Goal: Navigation & Orientation: Find specific page/section

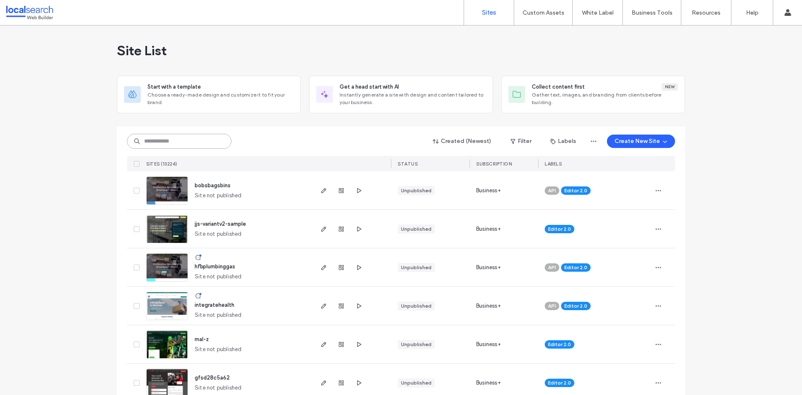
click at [198, 147] on input at bounding box center [179, 141] width 104 height 15
paste input "********"
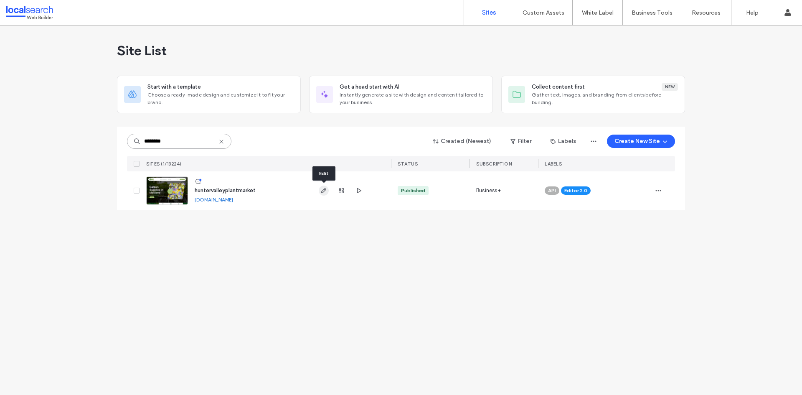
type input "********"
click at [323, 192] on use "button" at bounding box center [323, 190] width 5 height 5
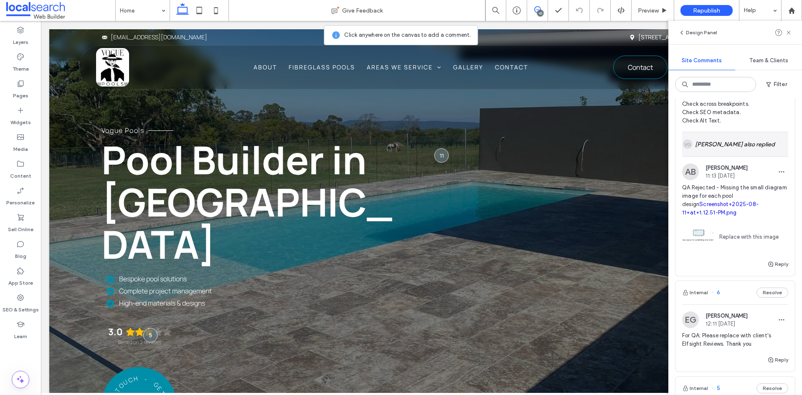
scroll to position [1169, 0]
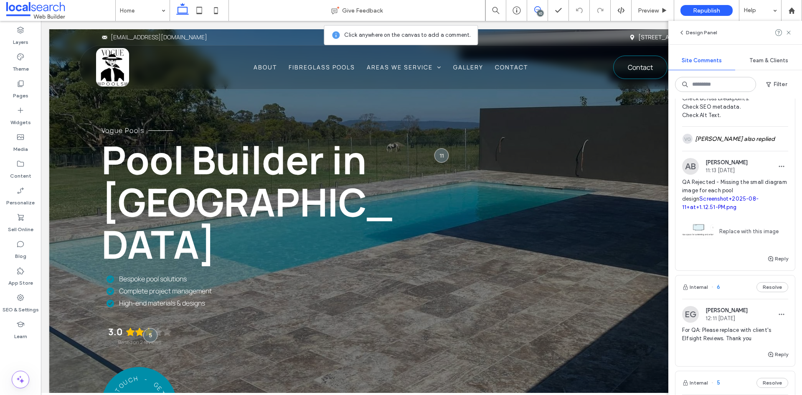
click at [747, 210] on link "Screenshot+2025-08-11+at+1.12.51-PM.png" at bounding box center [720, 202] width 76 height 15
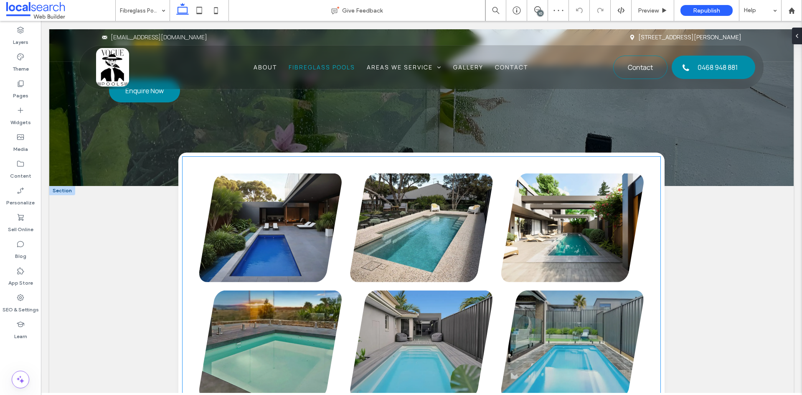
scroll to position [400, 0]
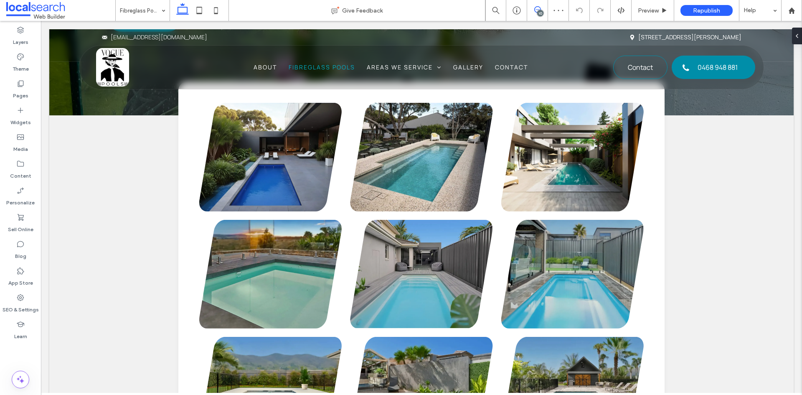
click at [535, 12] on use at bounding box center [537, 9] width 7 height 7
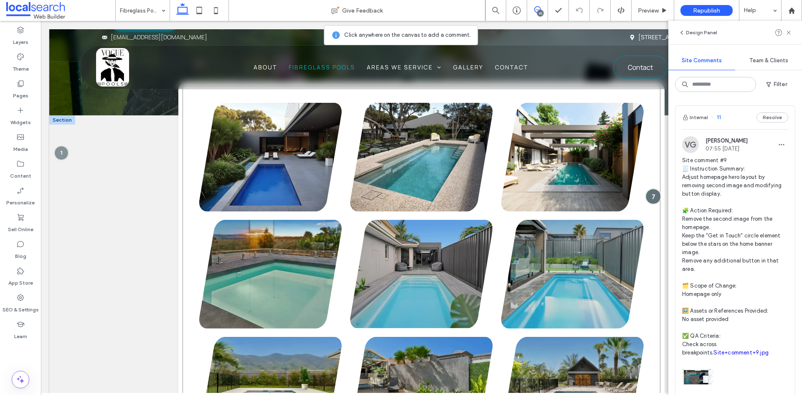
click at [648, 188] on div at bounding box center [653, 195] width 15 height 15
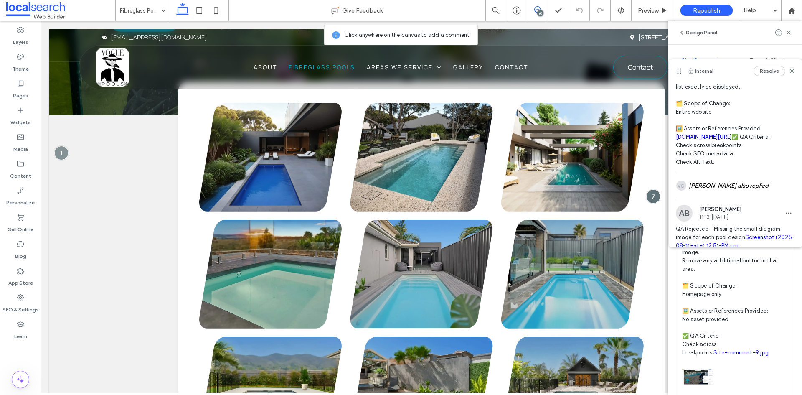
scroll to position [84, 0]
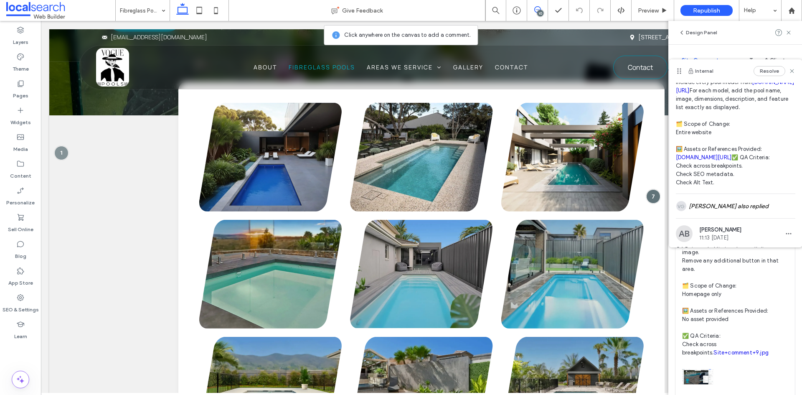
click at [690, 94] on link "summertimepools.com.au/fibreglass-pool-designs" at bounding box center [735, 86] width 118 height 15
click at [720, 160] on link "summertimepools.com.au/fibreglass-pool-designs" at bounding box center [704, 157] width 56 height 6
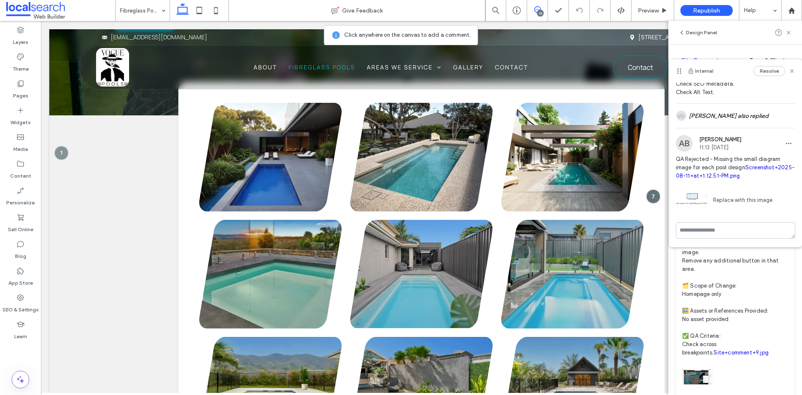
scroll to position [209, 0]
click at [788, 73] on icon at bounding box center [791, 71] width 7 height 7
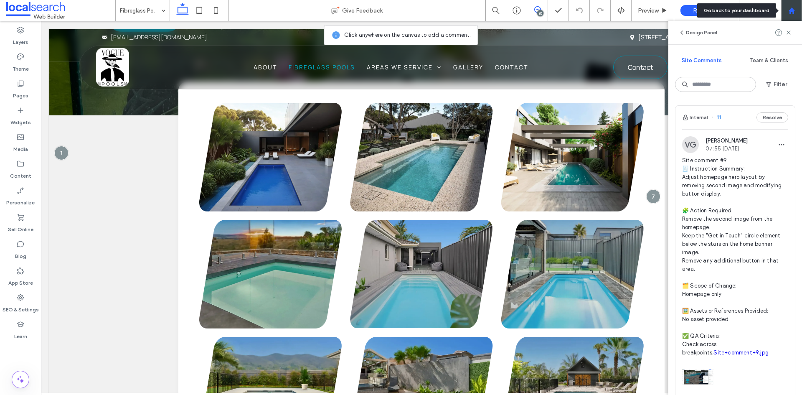
click at [790, 13] on use at bounding box center [791, 10] width 6 height 6
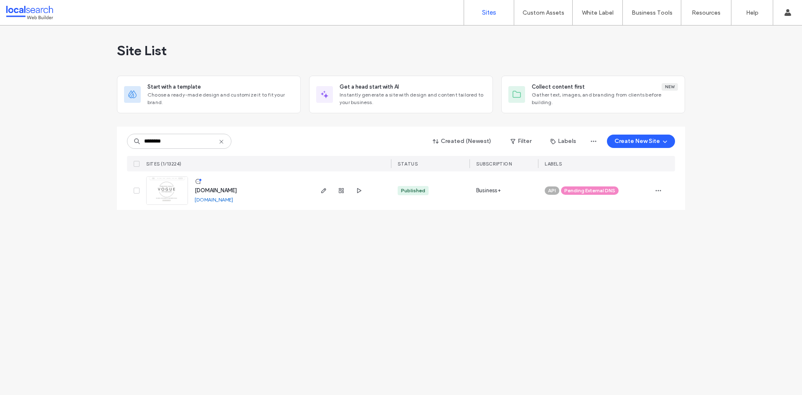
type input "********"
click at [327, 192] on span "button" at bounding box center [324, 190] width 10 height 10
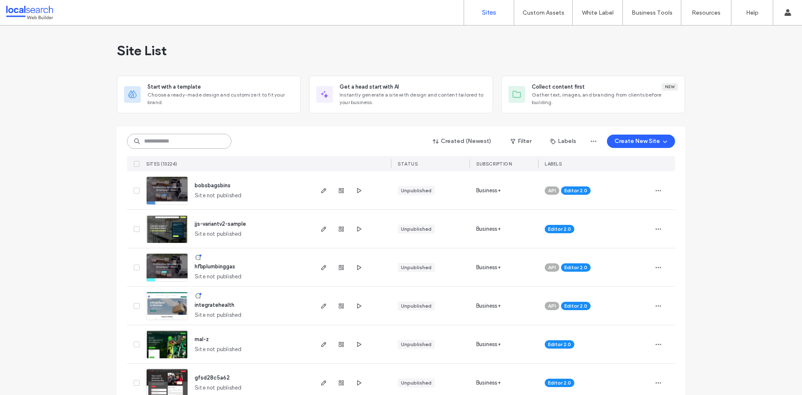
click at [160, 139] on input at bounding box center [179, 141] width 104 height 15
paste input "********"
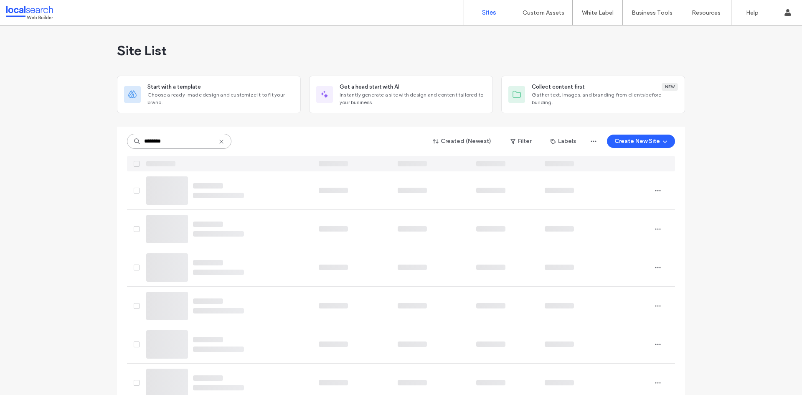
type input "********"
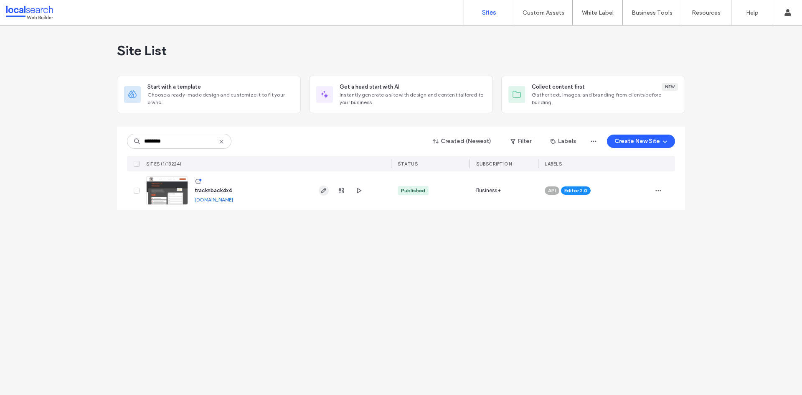
click at [326, 189] on use "button" at bounding box center [323, 190] width 5 height 5
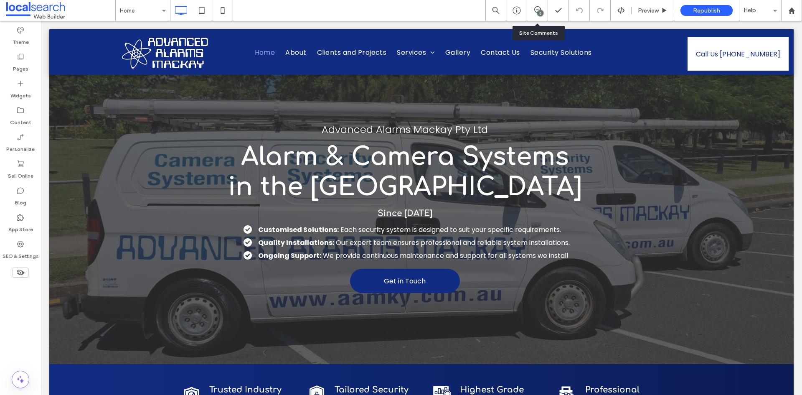
click at [537, 13] on div "5" at bounding box center [540, 13] width 6 height 6
click at [797, 99] on span at bounding box center [793, 97] width 17 height 16
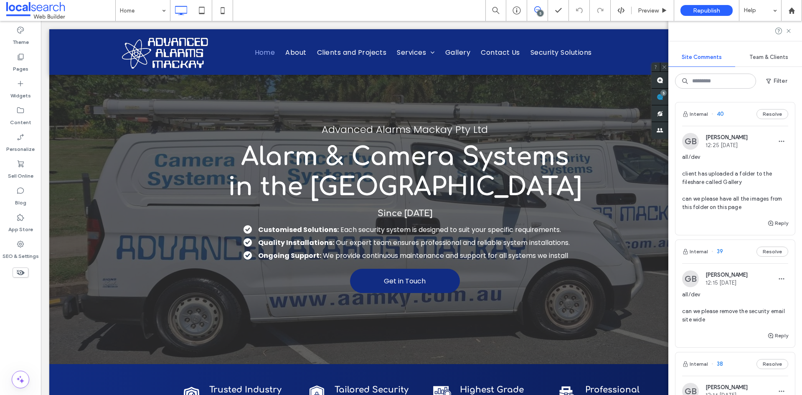
click at [724, 113] on div "Internal 40 Resolve" at bounding box center [734, 113] width 119 height 23
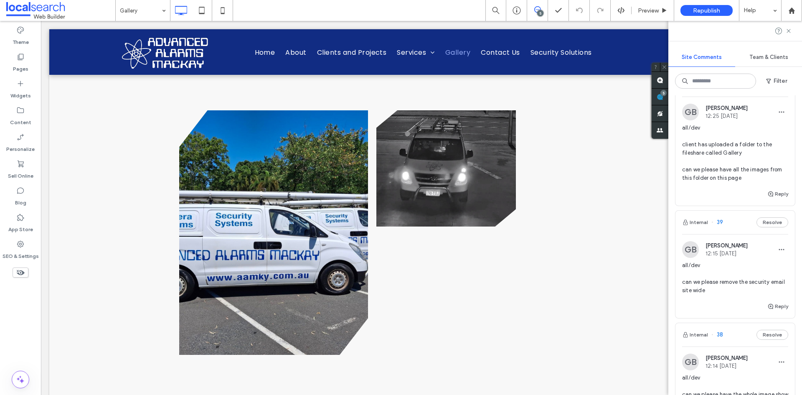
scroll to position [42, 0]
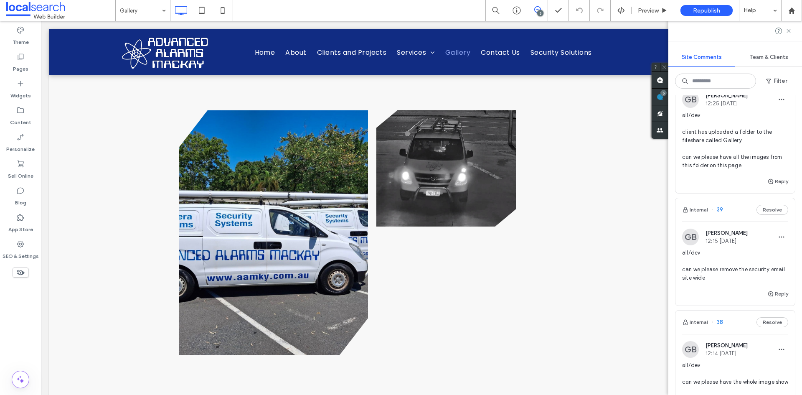
click at [725, 210] on div "Internal 39 Resolve" at bounding box center [734, 209] width 119 height 23
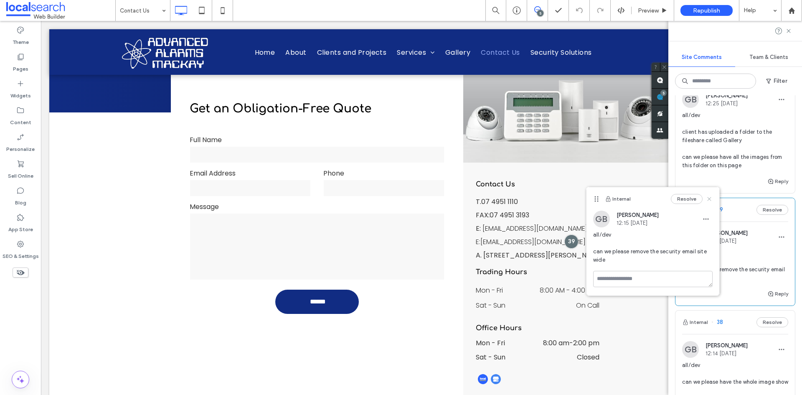
click at [709, 197] on icon at bounding box center [709, 198] width 7 height 7
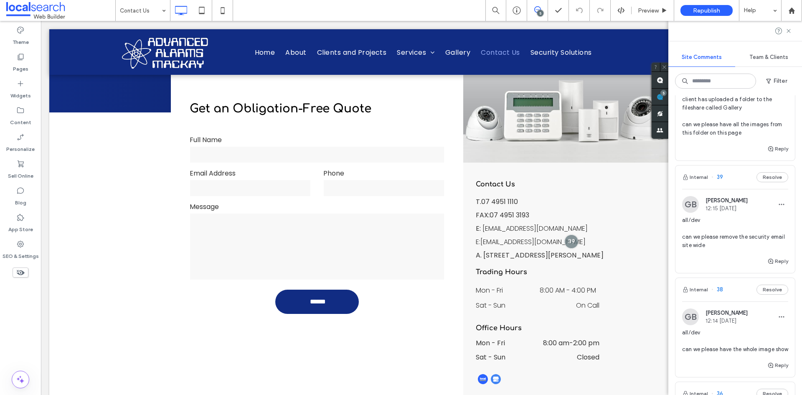
scroll to position [125, 0]
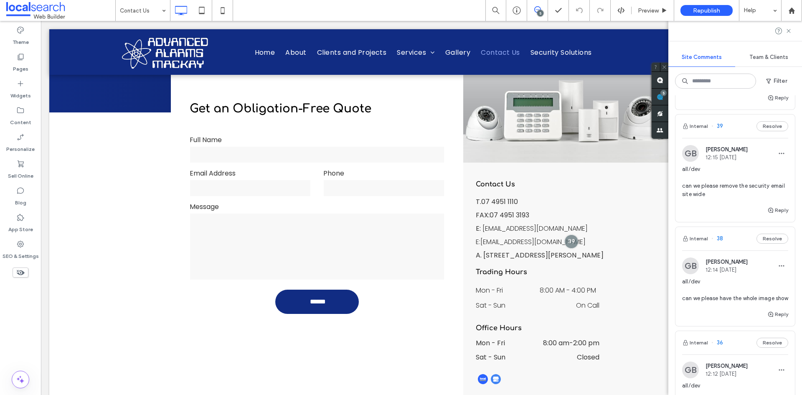
click at [724, 237] on div "Internal 38 Resolve" at bounding box center [734, 238] width 119 height 23
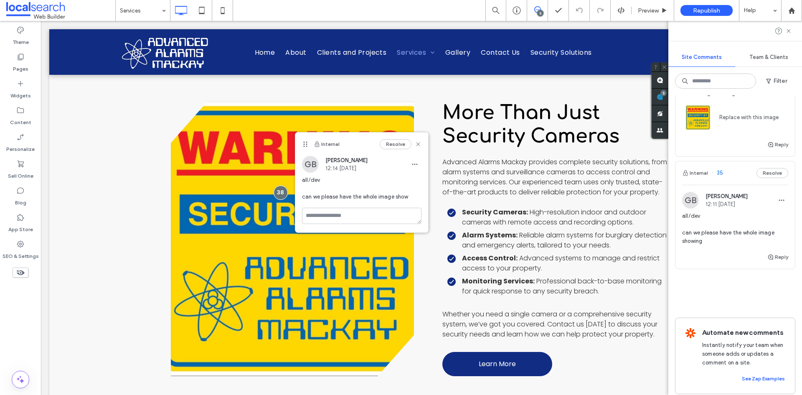
scroll to position [499, 0]
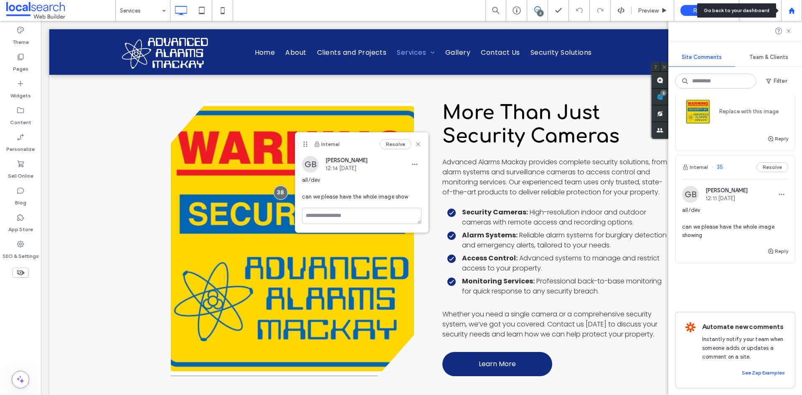
click at [797, 8] on div at bounding box center [791, 10] width 20 height 7
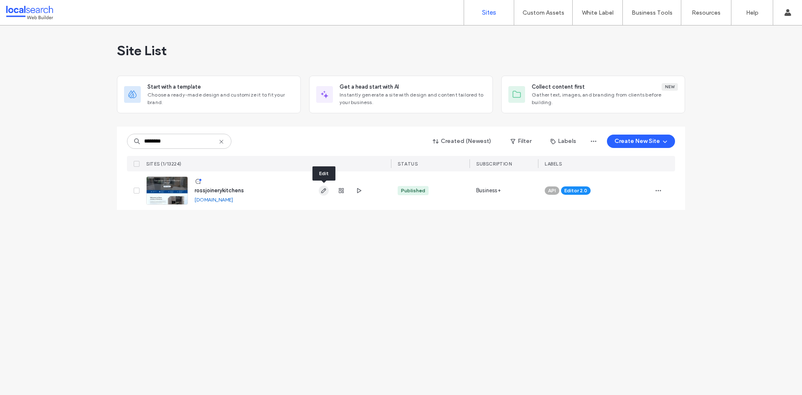
type input "********"
click at [323, 191] on icon "button" at bounding box center [323, 190] width 7 height 7
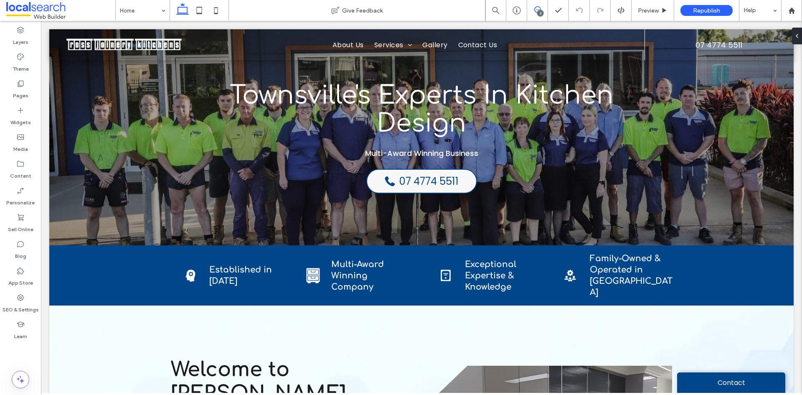
click at [536, 9] on icon at bounding box center [537, 9] width 7 height 7
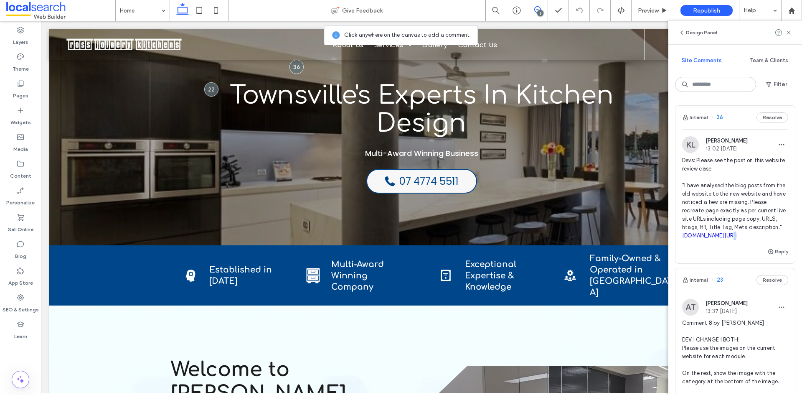
click at [725, 240] on span "Devs: Please see the post on this website review case. "I have analysed the blo…" at bounding box center [735, 198] width 106 height 84
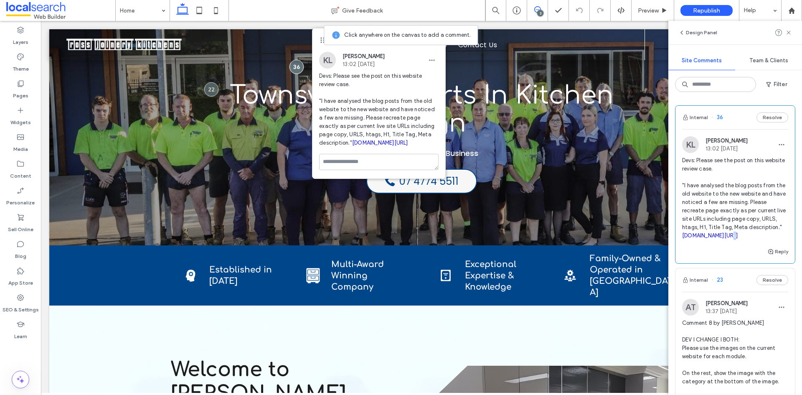
click at [377, 146] on link "rossjoinery.com.au/blog/revamp-your-space-kitchen-renovation-ideas-in-townsville" at bounding box center [380, 142] width 56 height 6
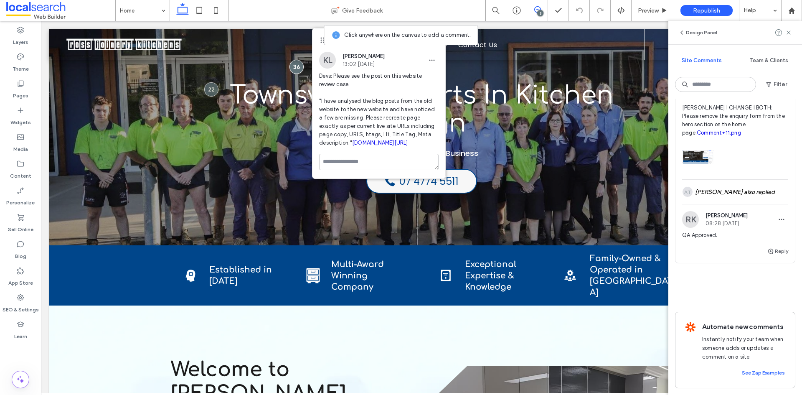
scroll to position [821, 0]
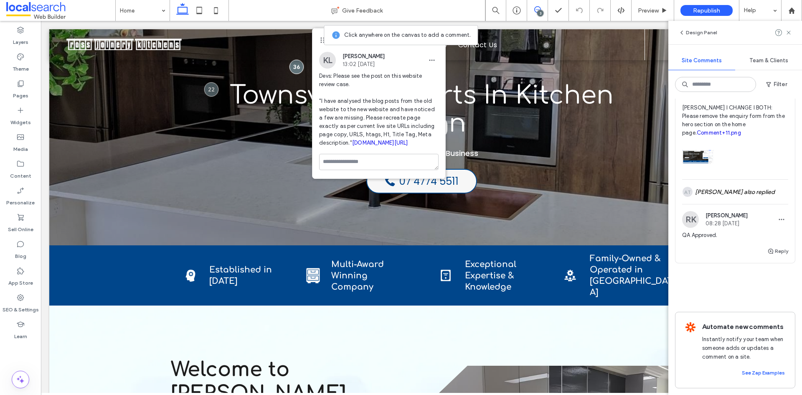
click at [761, 58] on span "Team & Clients" at bounding box center [768, 60] width 39 height 7
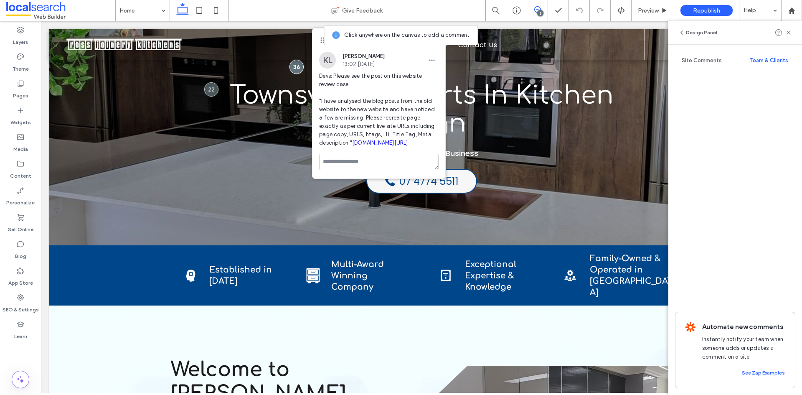
scroll to position [0, 0]
click at [710, 59] on span "Site Comments" at bounding box center [701, 60] width 40 height 7
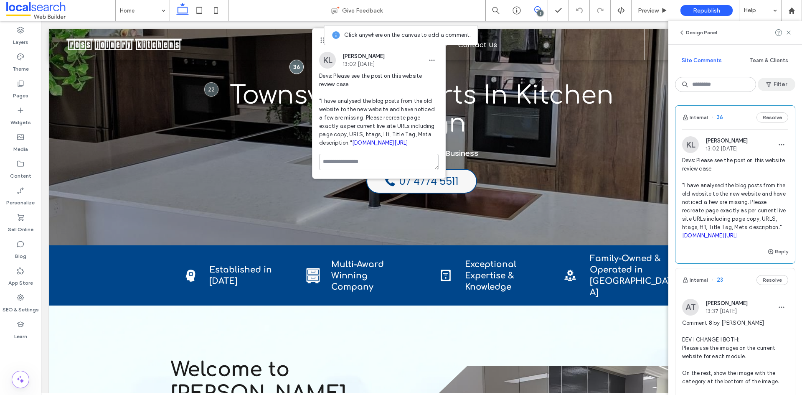
click at [773, 84] on button "Filter" at bounding box center [776, 84] width 38 height 13
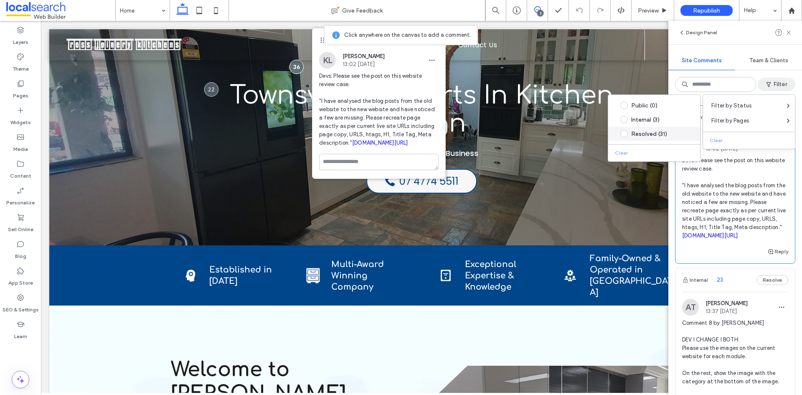
click at [647, 134] on div "Resolved (31)" at bounding box center [660, 133] width 59 height 7
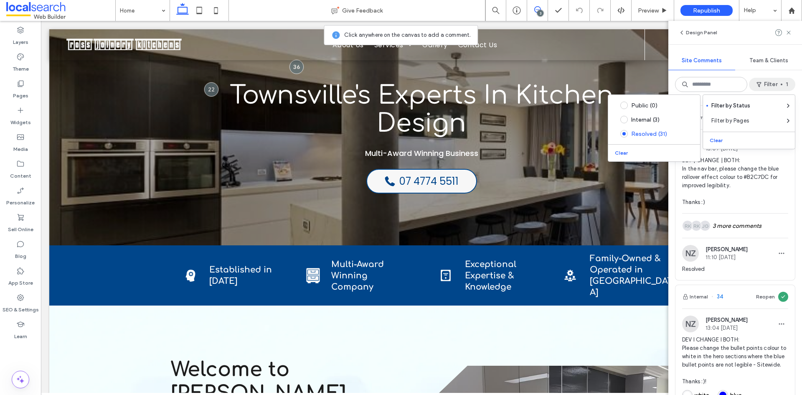
click at [779, 165] on span "DEV | CHANGE | BOTH: In the nav bar, please change the blue rollover effect col…" at bounding box center [735, 181] width 106 height 50
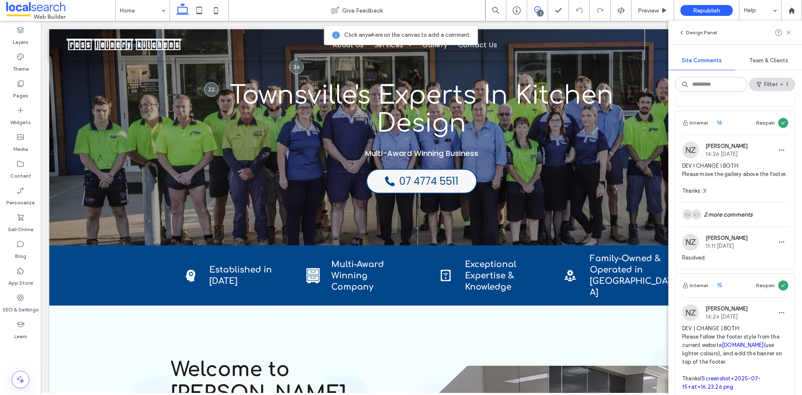
scroll to position [3257, 0]
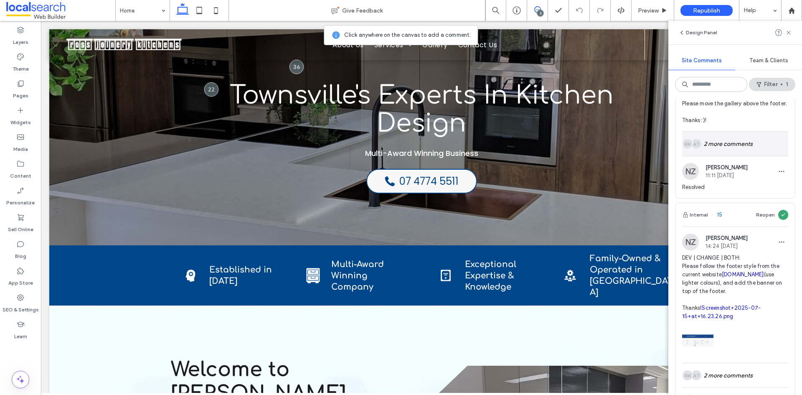
click at [744, 156] on div "AT RK 2 more comments" at bounding box center [735, 144] width 106 height 24
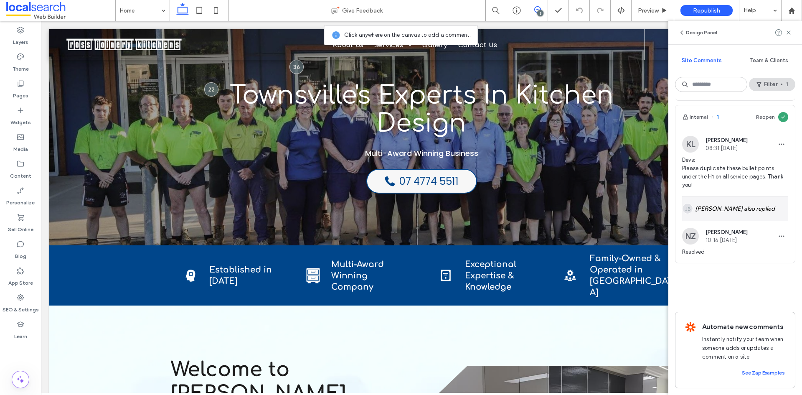
scroll to position [6316, 0]
click at [738, 220] on div "JB Jerald Banalan also replied" at bounding box center [735, 208] width 106 height 24
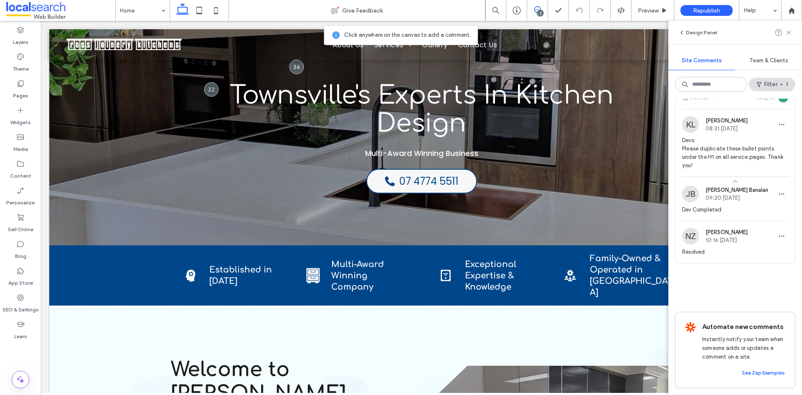
scroll to position [6232, 0]
click at [729, 38] on div "JB Jerald Banalan also replied" at bounding box center [735, 26] width 106 height 24
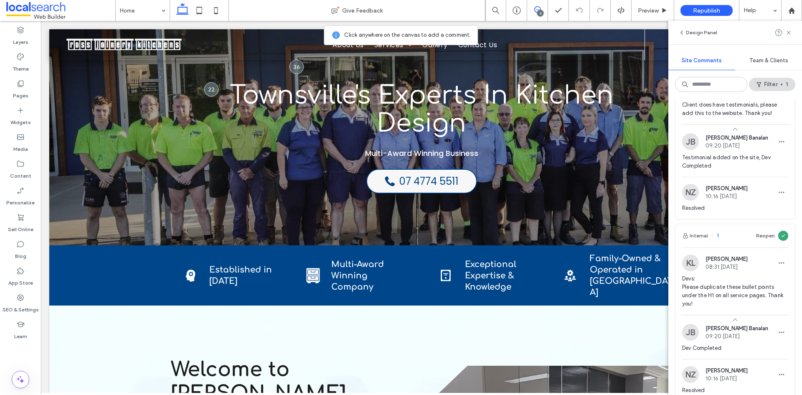
scroll to position [6107, 0]
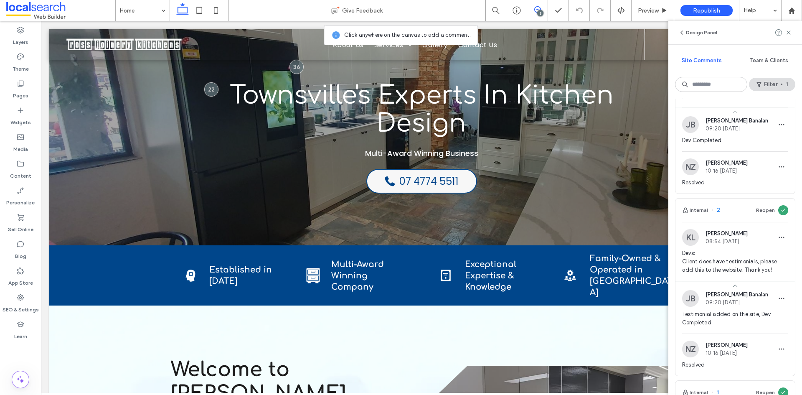
scroll to position [5940, 0]
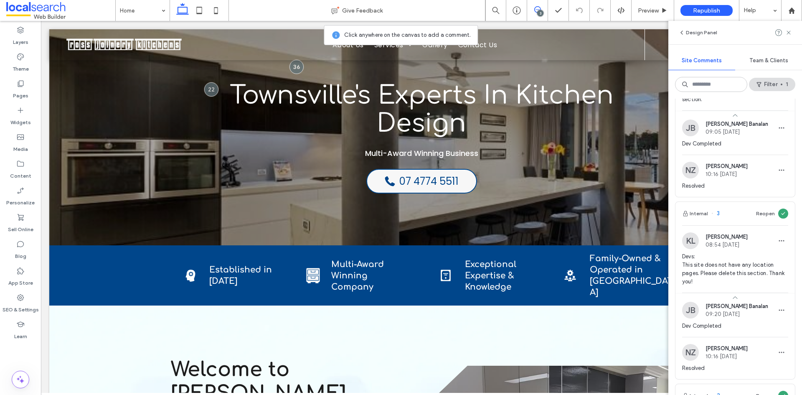
scroll to position [5773, 0]
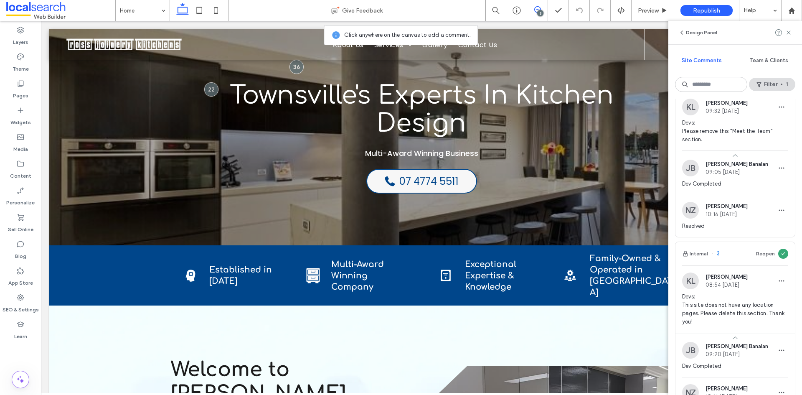
click at [736, 21] on div "MR RK 2 more comments" at bounding box center [735, 9] width 106 height 24
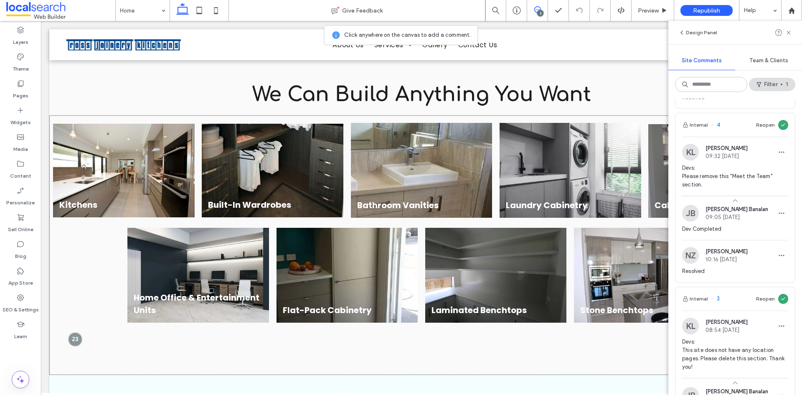
scroll to position [585, 0]
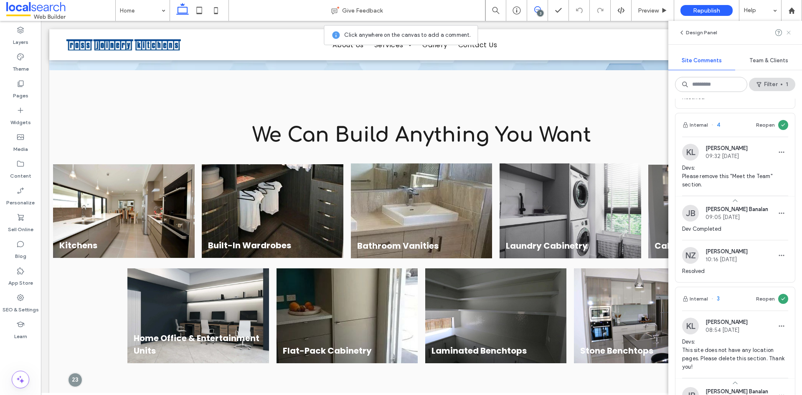
click at [790, 32] on use at bounding box center [788, 32] width 4 height 4
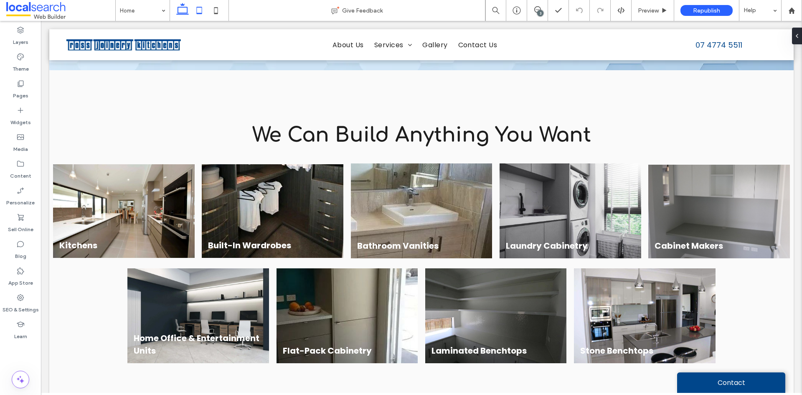
click at [195, 10] on icon at bounding box center [199, 10] width 17 height 17
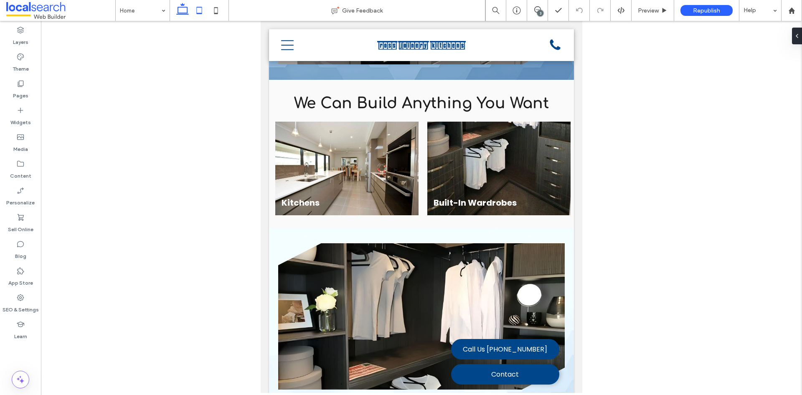
click at [182, 6] on icon at bounding box center [182, 10] width 17 height 17
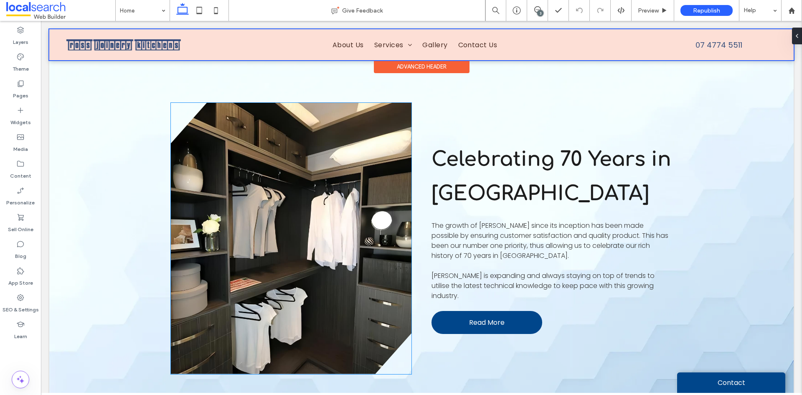
scroll to position [874, 0]
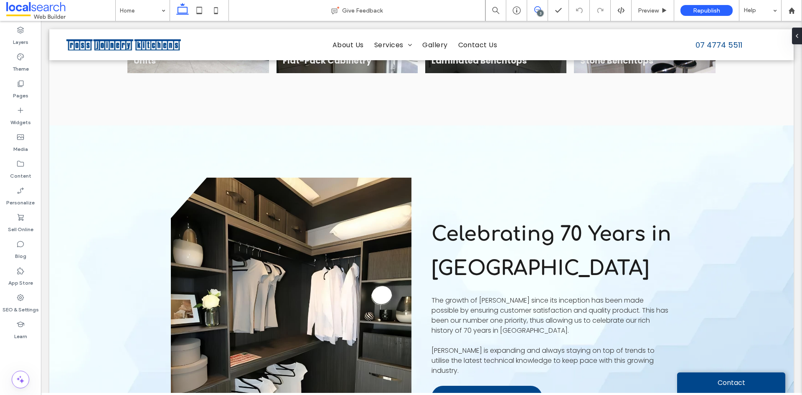
click at [541, 8] on span at bounding box center [537, 9] width 20 height 7
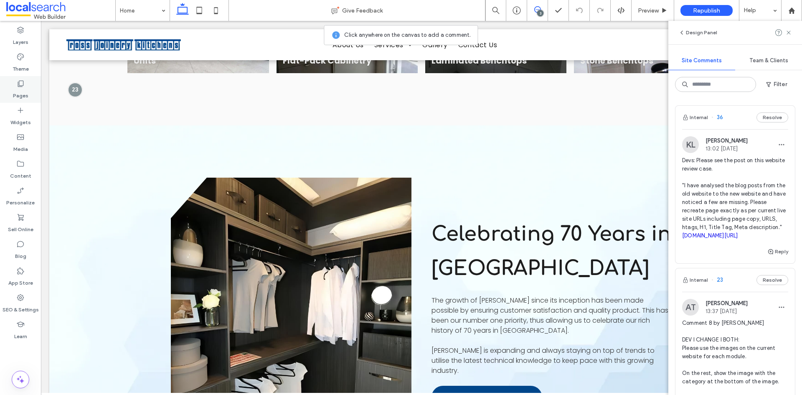
click at [14, 87] on div "Pages" at bounding box center [20, 89] width 41 height 27
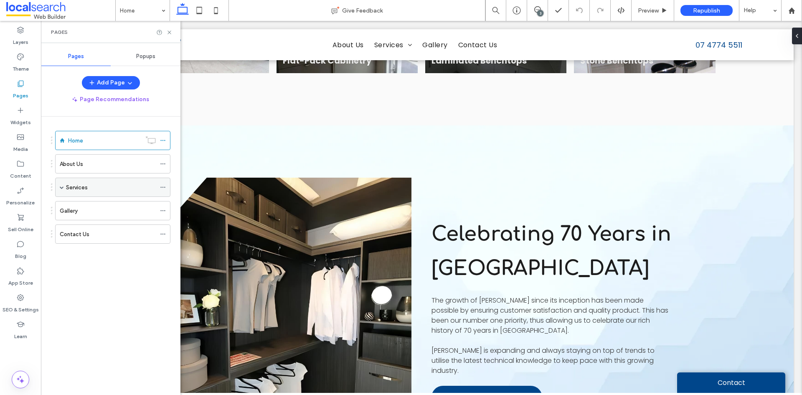
click at [64, 185] on div "Services" at bounding box center [112, 186] width 115 height 19
click at [62, 187] on span at bounding box center [62, 187] width 4 height 4
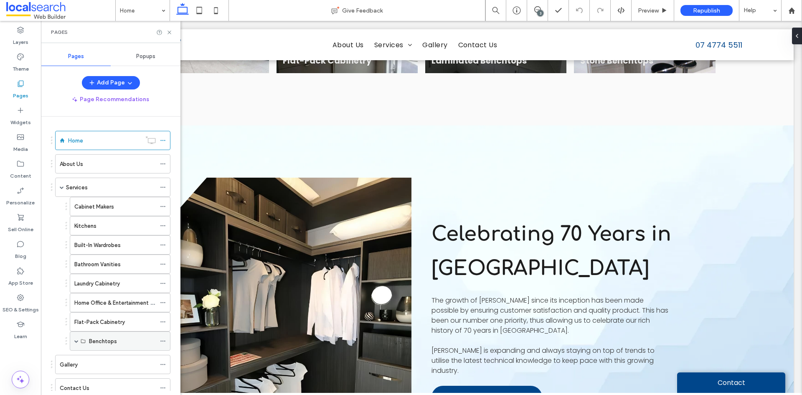
click at [77, 341] on span at bounding box center [76, 341] width 4 height 4
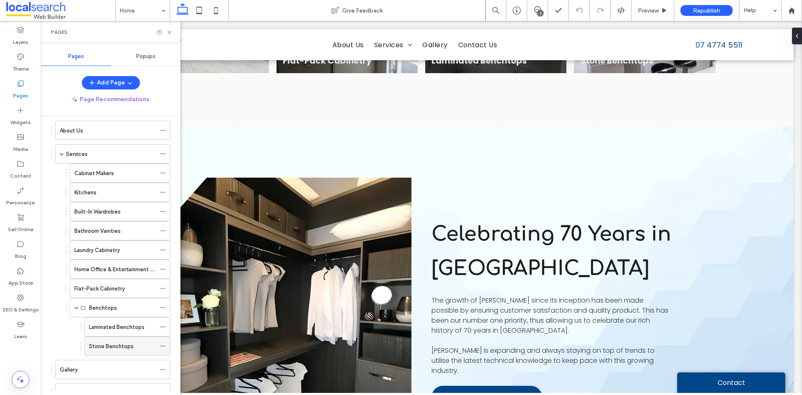
scroll to position [66, 0]
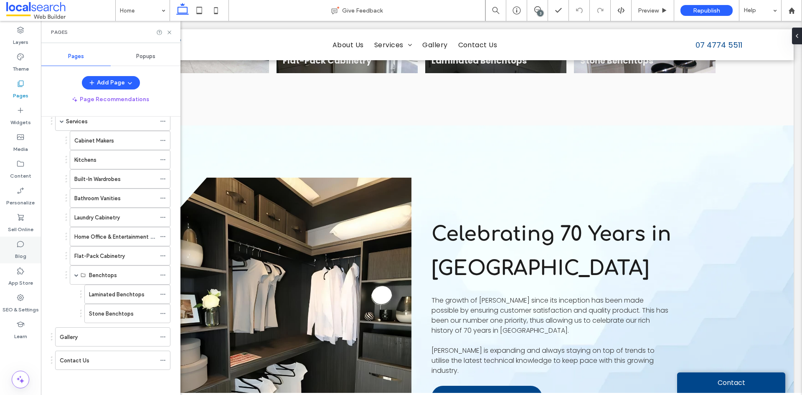
click at [23, 245] on use at bounding box center [20, 244] width 7 height 6
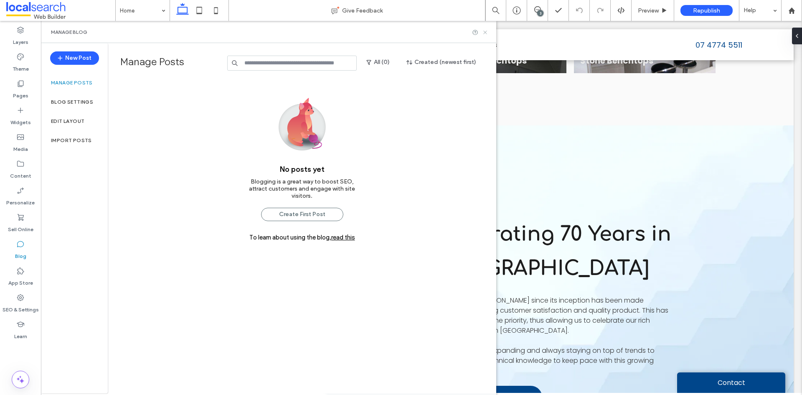
click at [485, 32] on use at bounding box center [484, 31] width 3 height 3
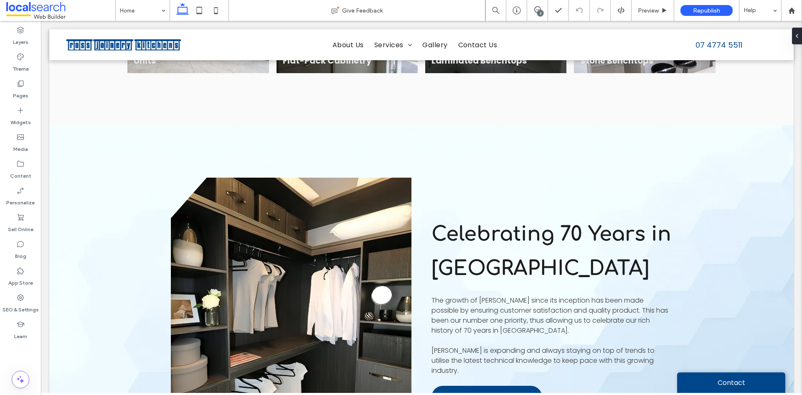
click at [538, 13] on div "3" at bounding box center [540, 13] width 6 height 6
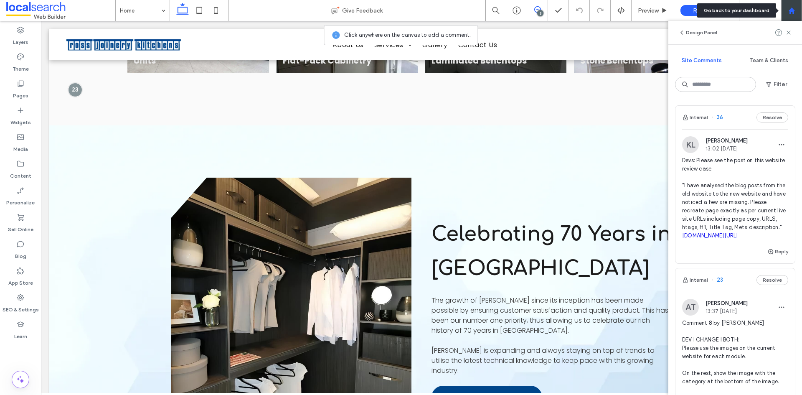
click at [793, 11] on use at bounding box center [791, 10] width 6 height 6
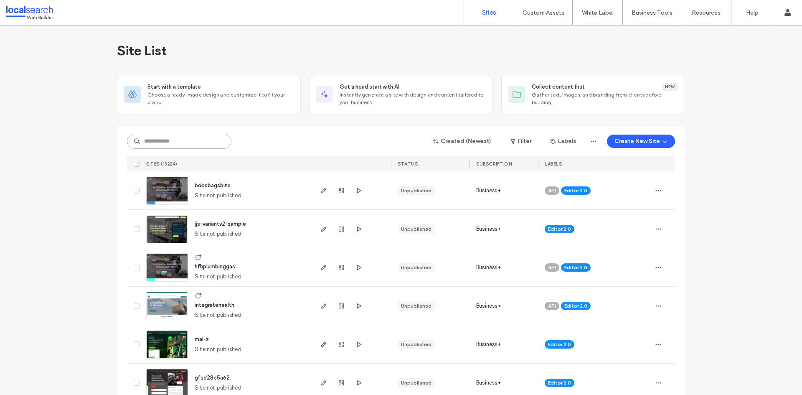
click at [201, 139] on input at bounding box center [179, 141] width 104 height 15
paste input "********"
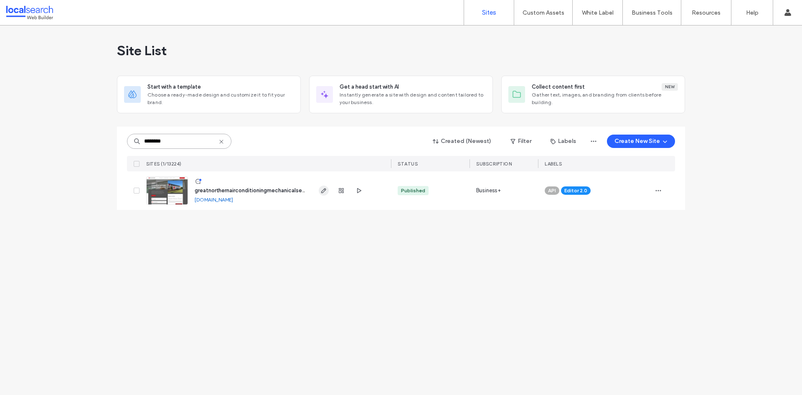
type input "********"
click at [321, 192] on use "button" at bounding box center [323, 190] width 5 height 5
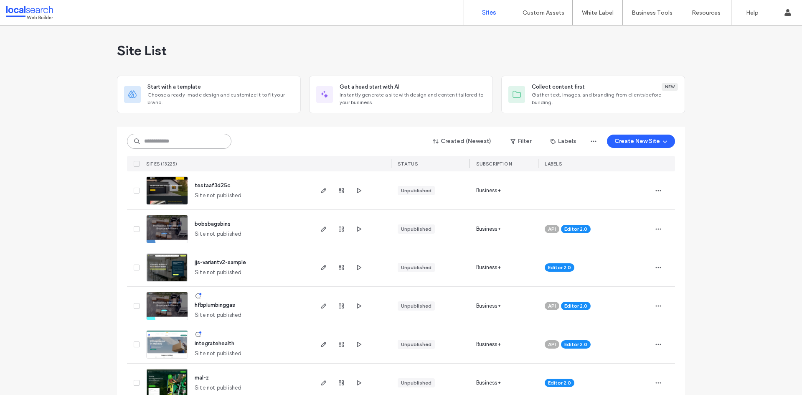
click at [197, 141] on input at bounding box center [179, 141] width 104 height 15
paste input "********"
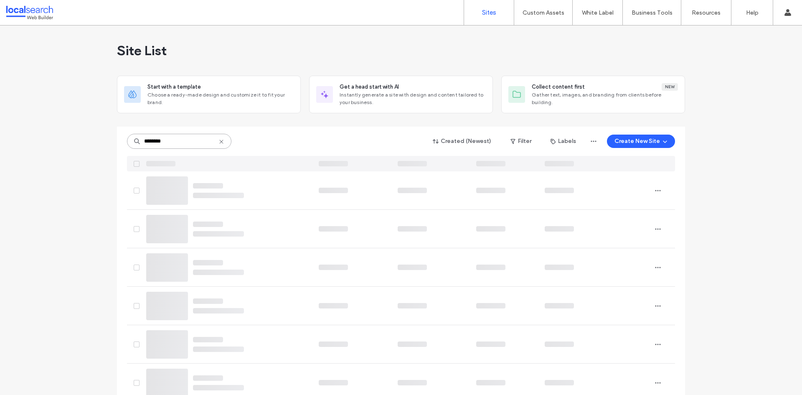
type input "********"
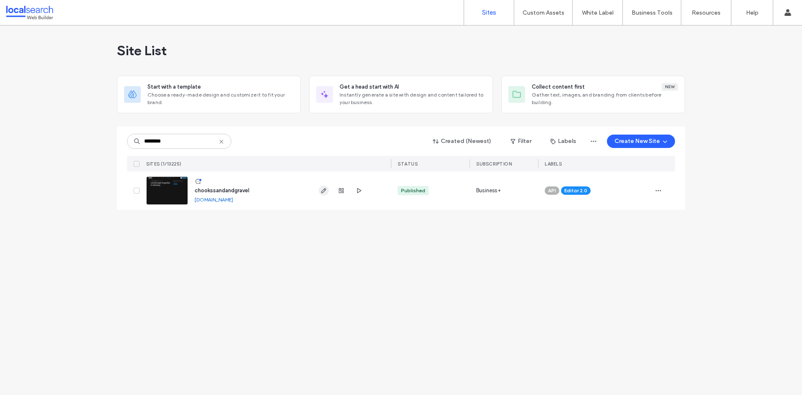
click at [325, 190] on icon "button" at bounding box center [323, 190] width 7 height 7
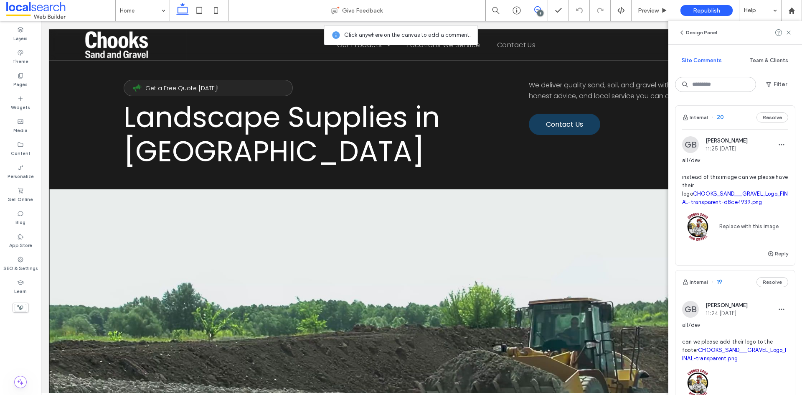
click at [717, 119] on span "20" at bounding box center [717, 117] width 13 height 8
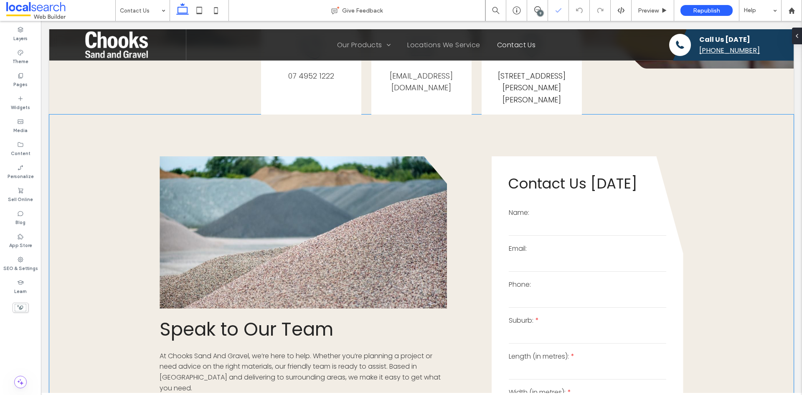
scroll to position [208, 0]
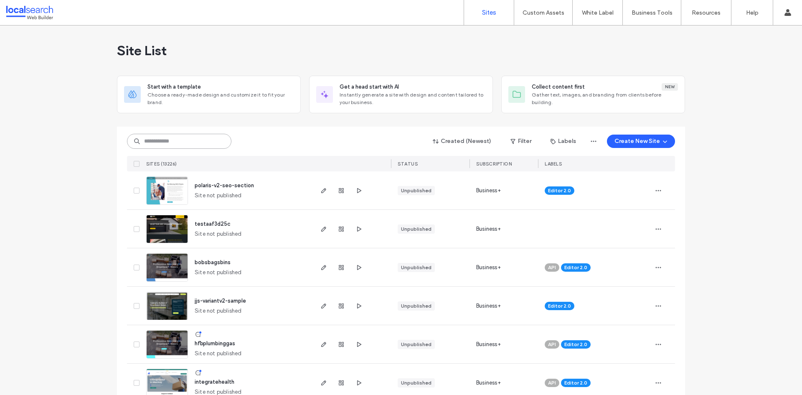
click at [185, 139] on input at bounding box center [179, 141] width 104 height 15
paste input "********"
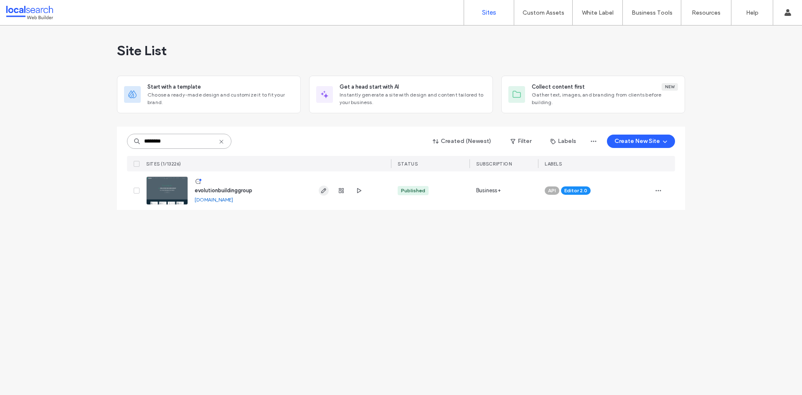
type input "********"
click at [323, 192] on use "button" at bounding box center [323, 190] width 5 height 5
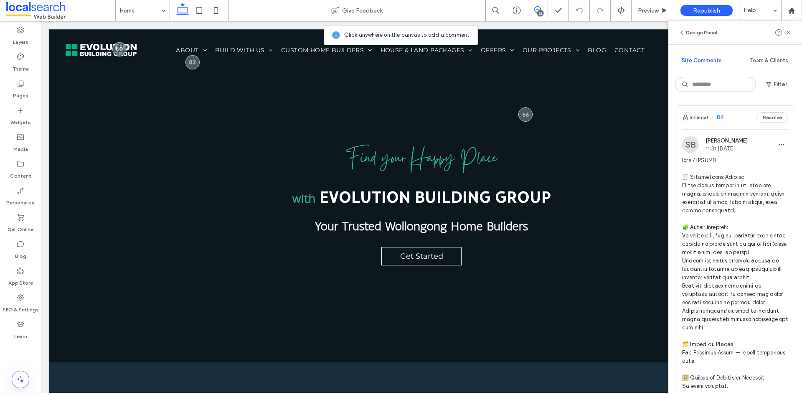
click at [718, 113] on span "84" at bounding box center [717, 117] width 12 height 8
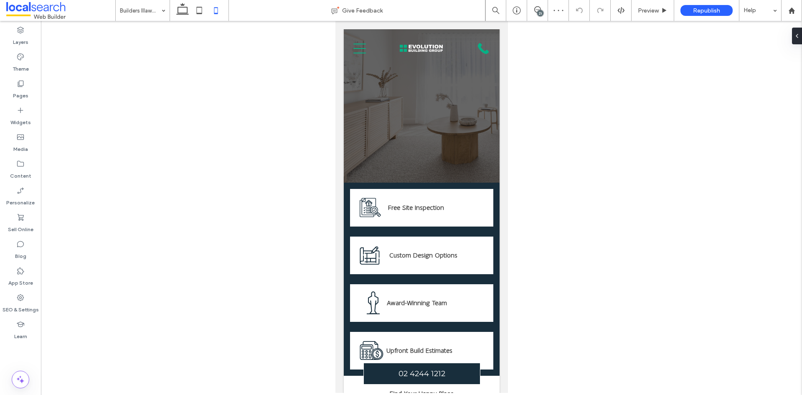
click at [538, 11] on div "21" at bounding box center [540, 13] width 6 height 6
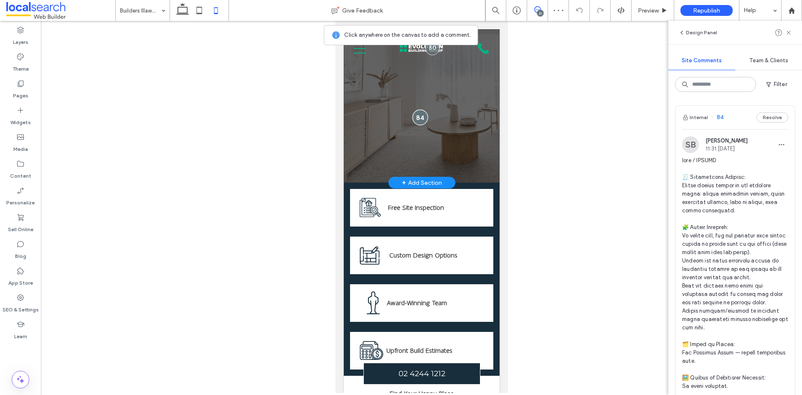
click at [415, 115] on div at bounding box center [419, 116] width 15 height 15
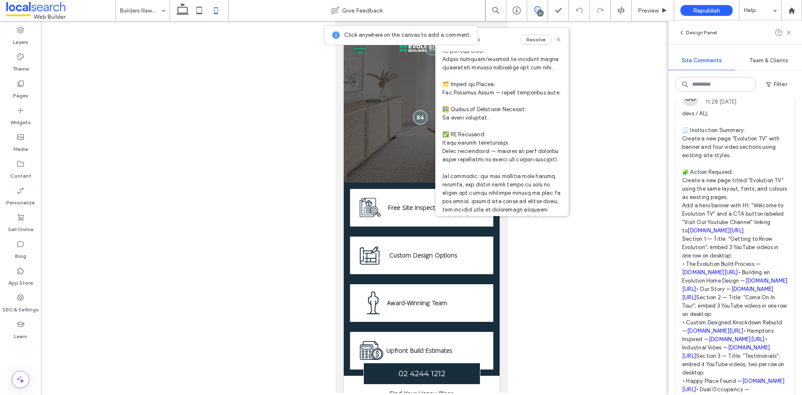
scroll to position [501, 0]
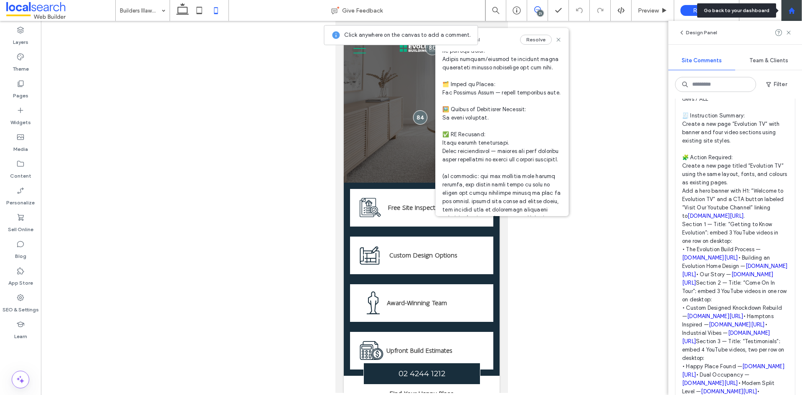
drag, startPoint x: 141, startPoint y: 73, endPoint x: 795, endPoint y: 15, distance: 657.3
click at [795, 15] on div at bounding box center [791, 10] width 21 height 21
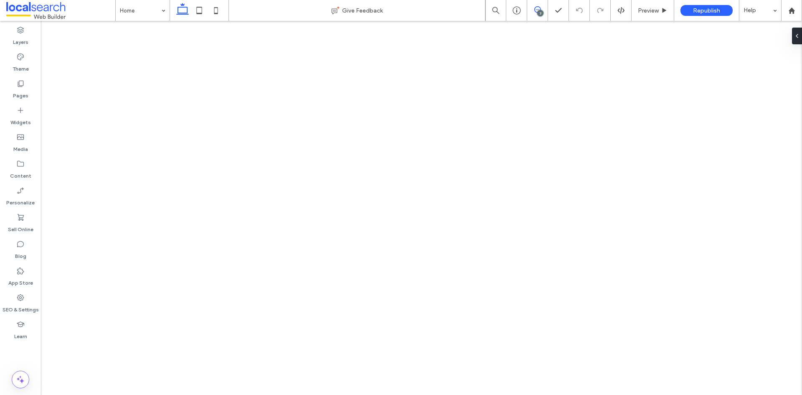
click at [533, 12] on span at bounding box center [537, 9] width 20 height 7
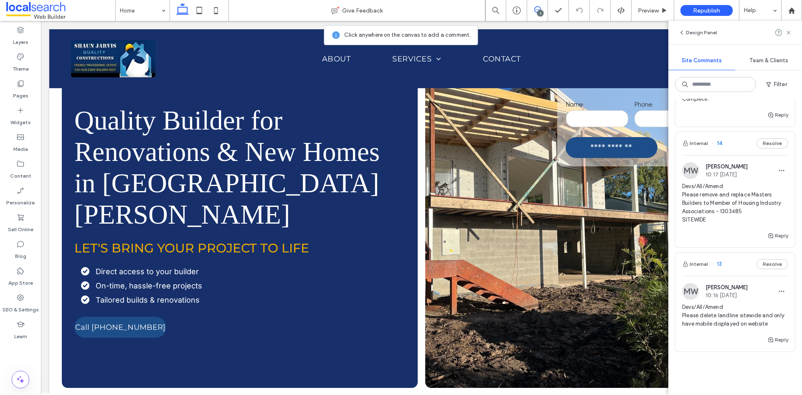
scroll to position [793, 0]
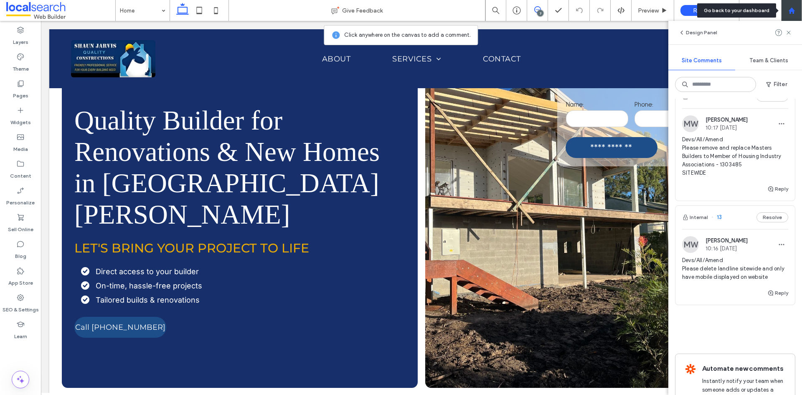
click at [792, 15] on div at bounding box center [791, 10] width 21 height 21
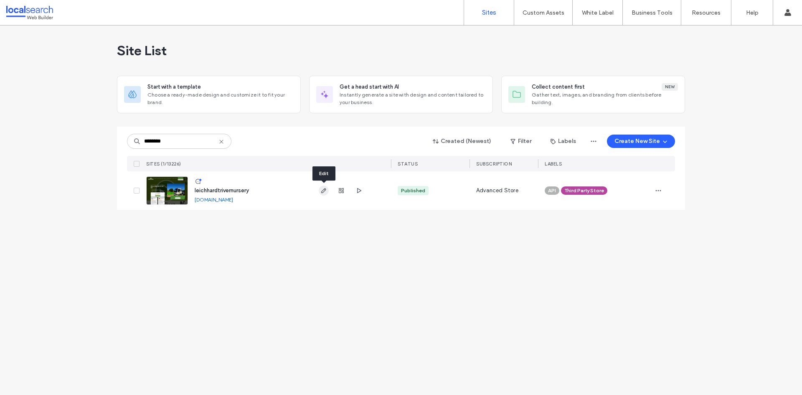
type input "********"
click at [324, 188] on icon "button" at bounding box center [323, 190] width 7 height 7
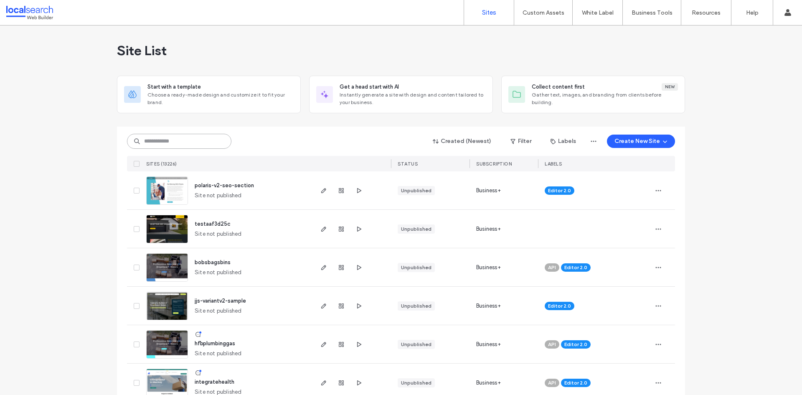
click at [167, 145] on input at bounding box center [179, 141] width 104 height 15
paste input "********"
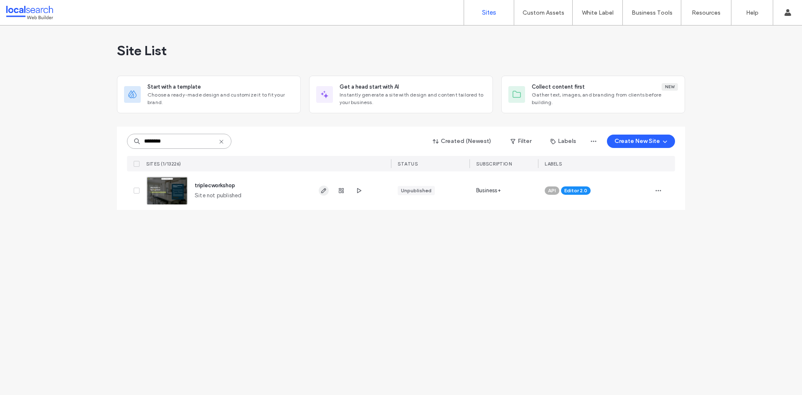
type input "********"
click at [321, 193] on icon "button" at bounding box center [323, 190] width 7 height 7
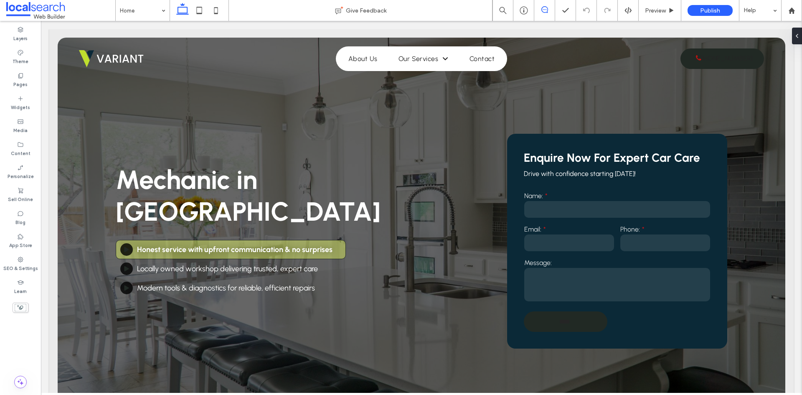
click at [543, 10] on icon at bounding box center [544, 9] width 7 height 7
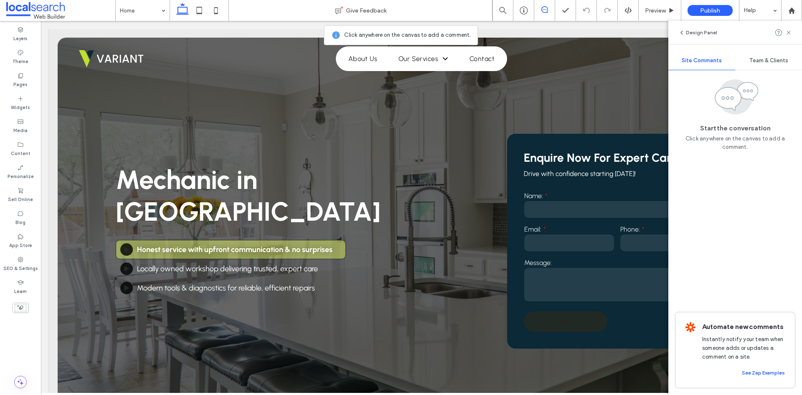
click at [543, 10] on icon at bounding box center [544, 9] width 7 height 7
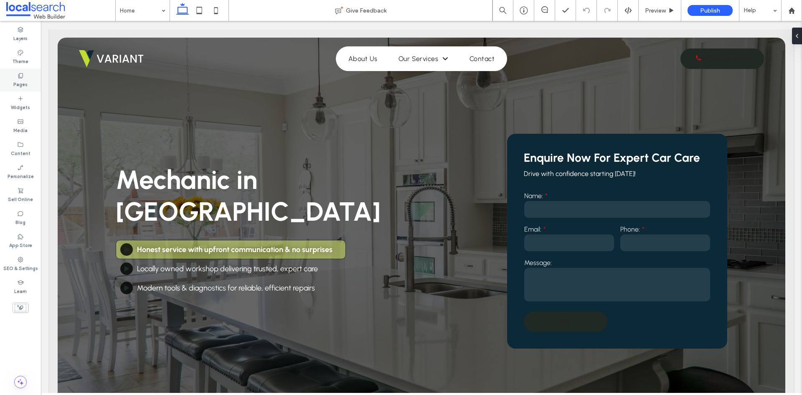
click at [26, 81] on label "Pages" at bounding box center [20, 83] width 14 height 9
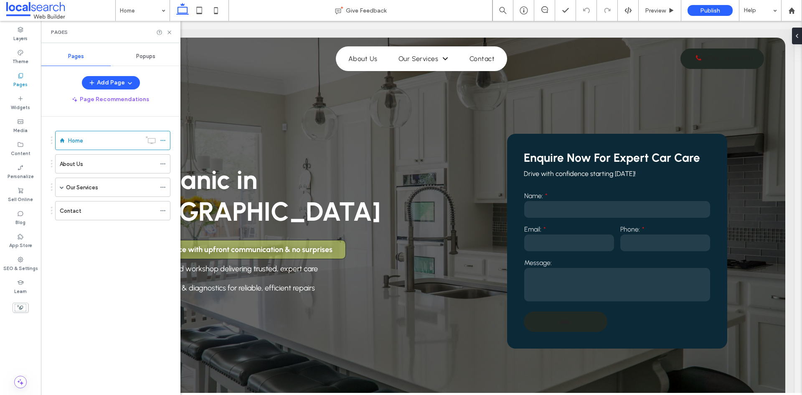
click at [72, 185] on label "Our Services" at bounding box center [82, 187] width 32 height 15
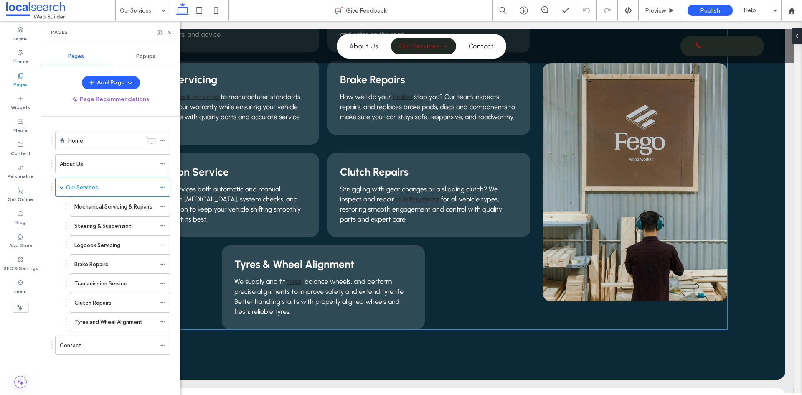
scroll to position [334, 0]
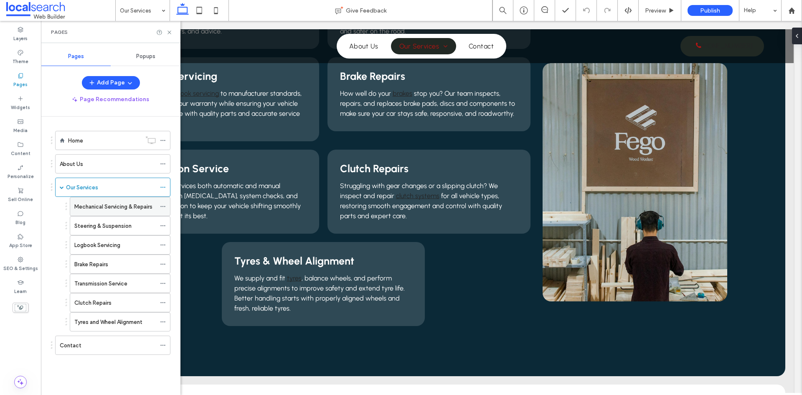
click at [116, 205] on label "Mechanical Servicing & Repairs" at bounding box center [113, 206] width 78 height 15
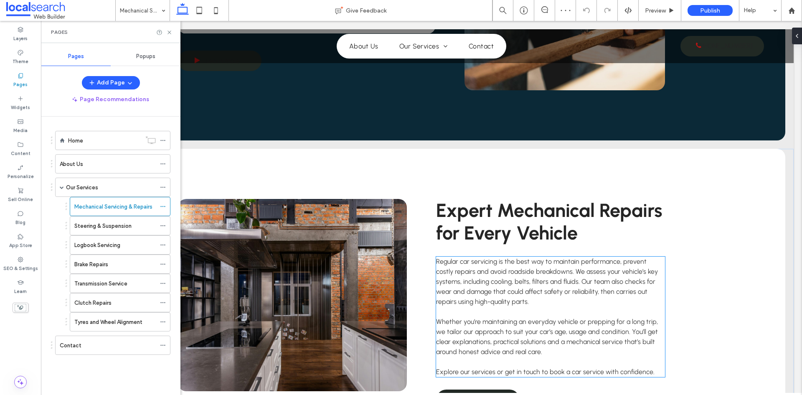
scroll to position [877, 0]
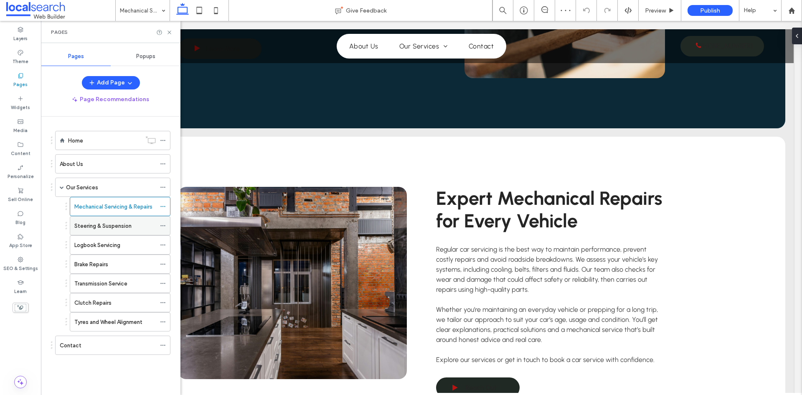
click at [105, 226] on label "Steering & Suspension" at bounding box center [102, 225] width 57 height 15
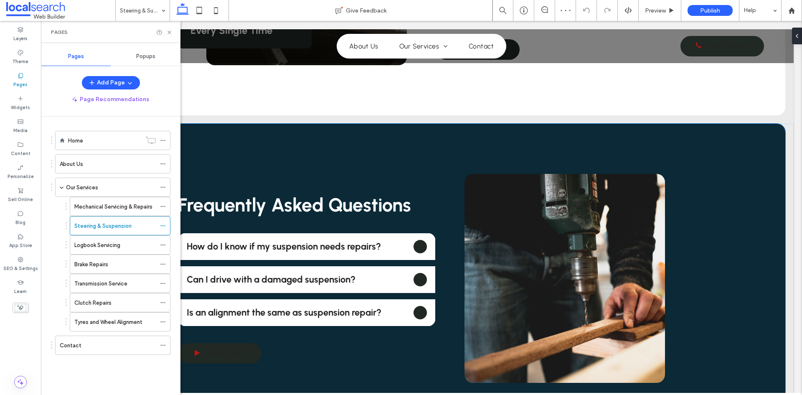
scroll to position [543, 0]
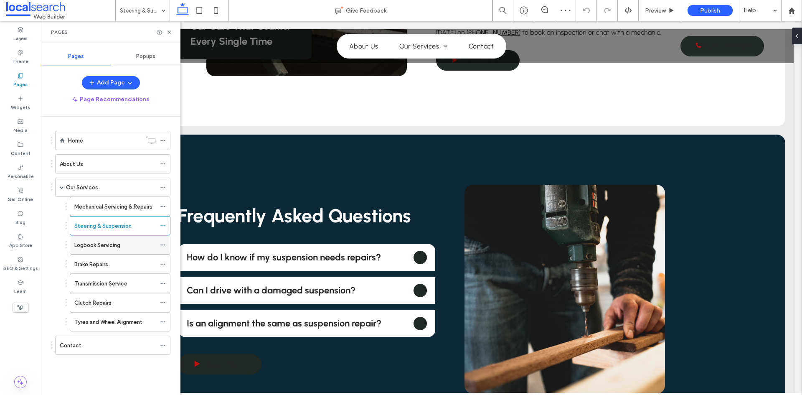
click at [94, 245] on label "Logbook Servicing" at bounding box center [97, 245] width 46 height 15
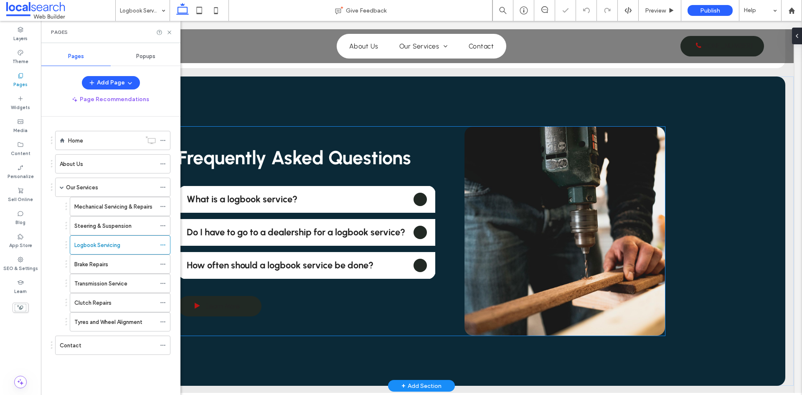
scroll to position [626, 0]
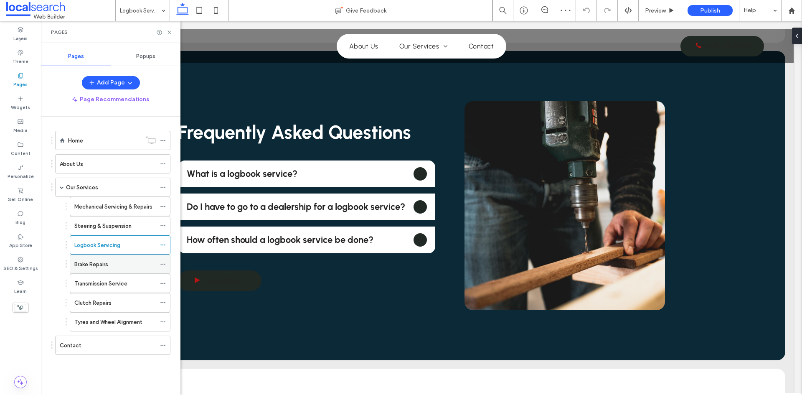
click at [102, 264] on label "Brake Repairs" at bounding box center [91, 264] width 34 height 15
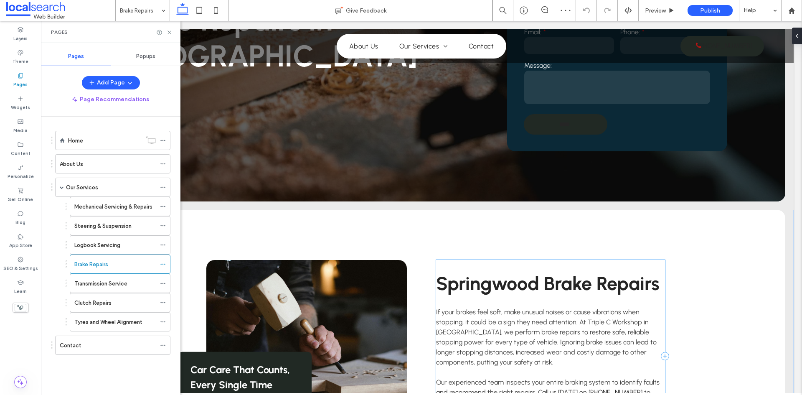
scroll to position [292, 0]
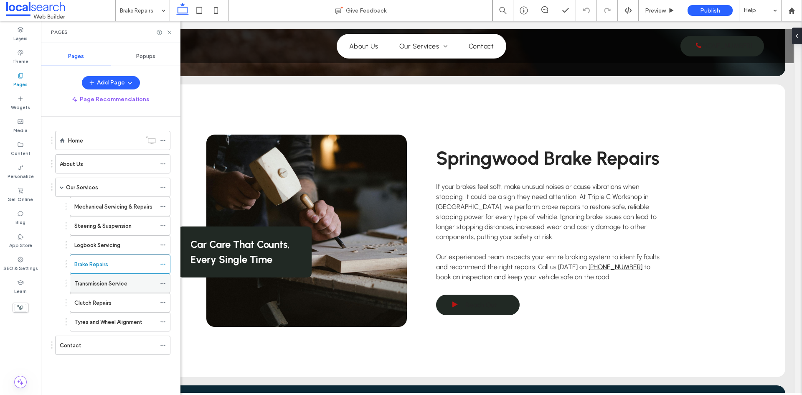
click at [87, 279] on label "Transmission Service" at bounding box center [100, 283] width 53 height 15
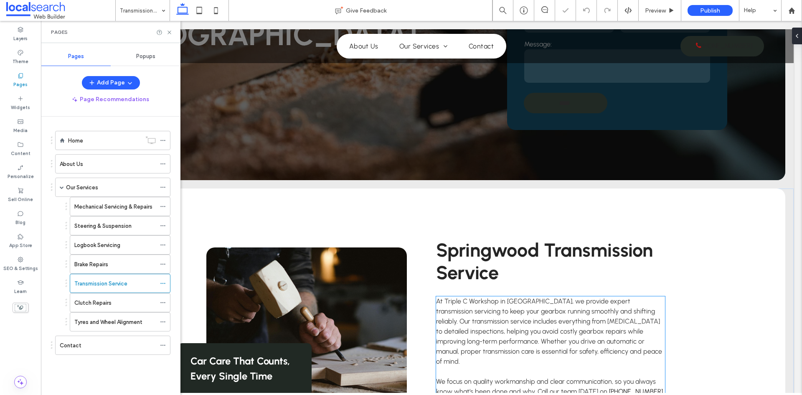
scroll to position [334, 0]
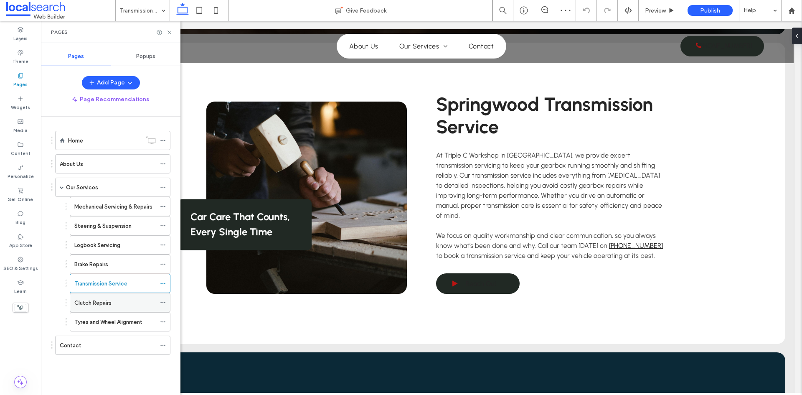
click at [110, 300] on label "Clutch Repairs" at bounding box center [92, 302] width 37 height 15
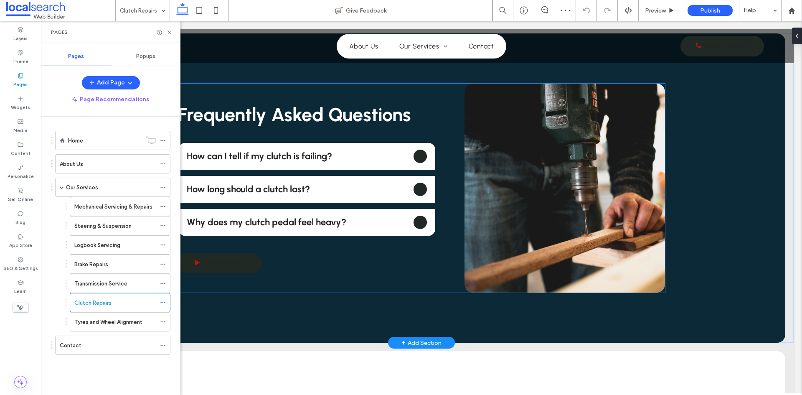
scroll to position [668, 0]
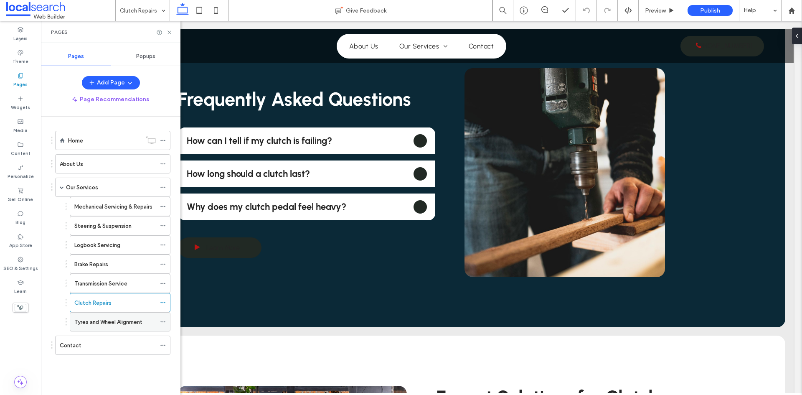
click at [100, 324] on label "Tyres and Wheel Alignment" at bounding box center [108, 321] width 68 height 15
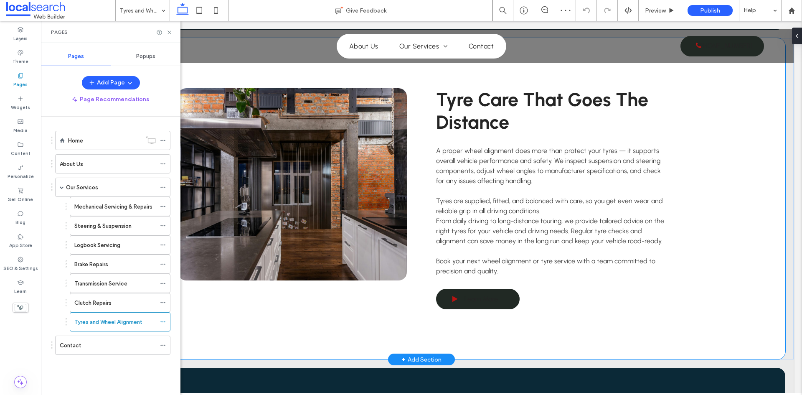
scroll to position [1044, 0]
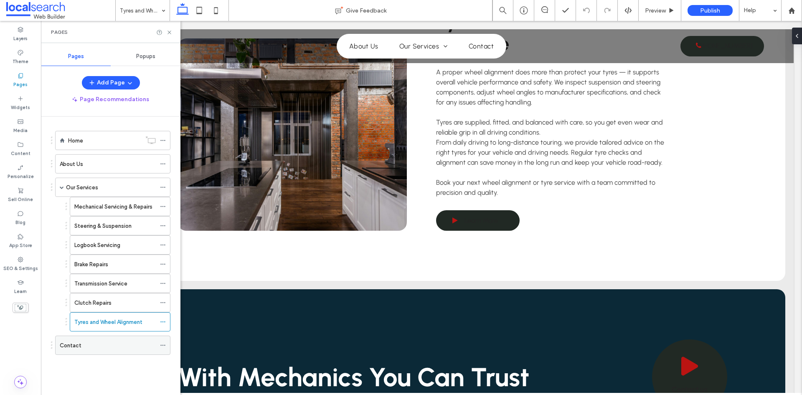
click at [85, 344] on div "Contact" at bounding box center [108, 345] width 96 height 9
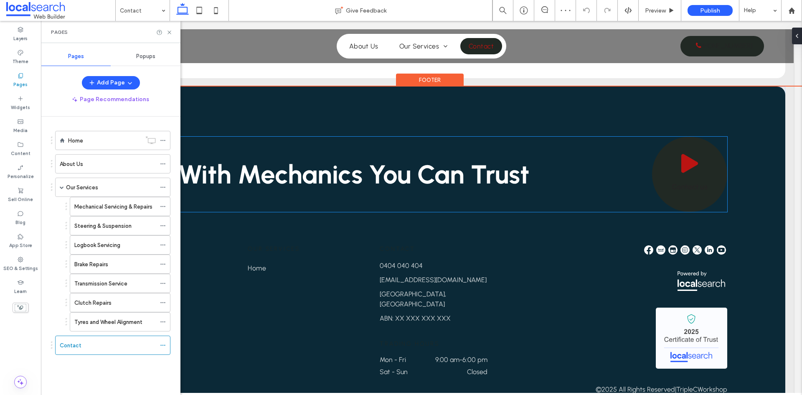
scroll to position [825, 0]
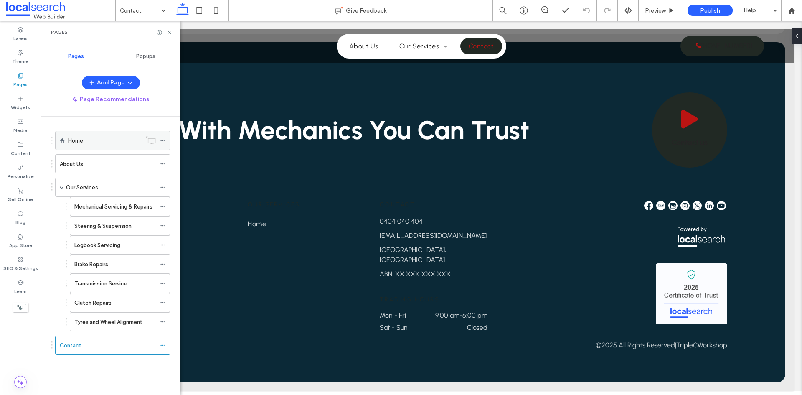
click at [91, 138] on div "Home" at bounding box center [104, 140] width 73 height 9
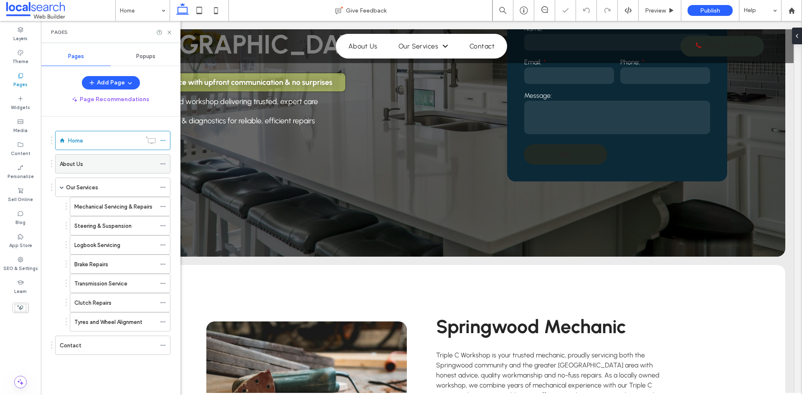
scroll to position [167, 0]
click at [794, 14] on div at bounding box center [791, 10] width 21 height 21
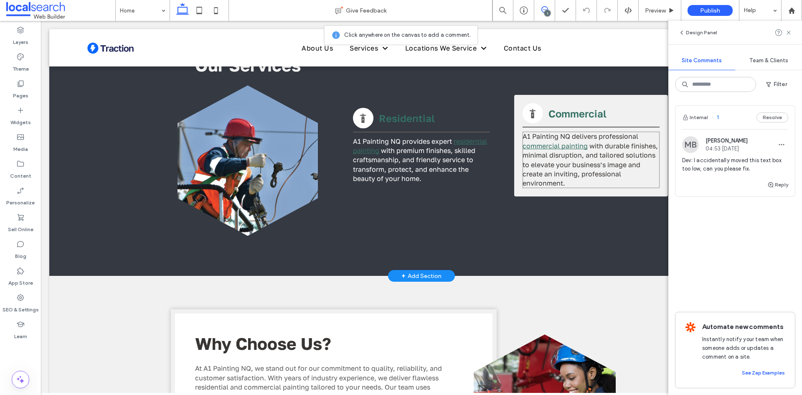
scroll to position [710, 0]
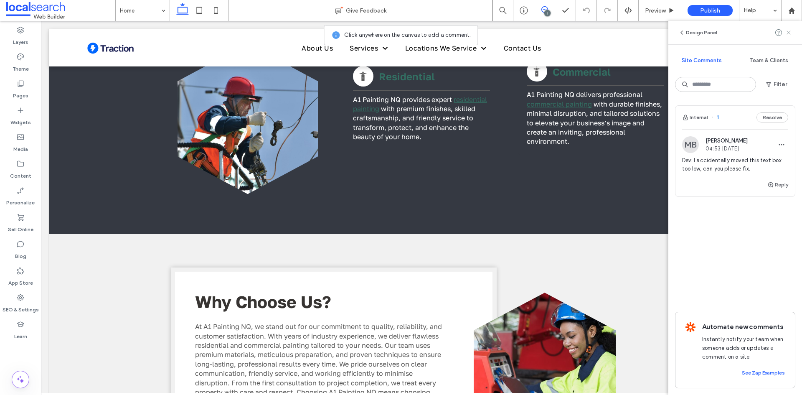
click at [789, 32] on use at bounding box center [788, 32] width 4 height 4
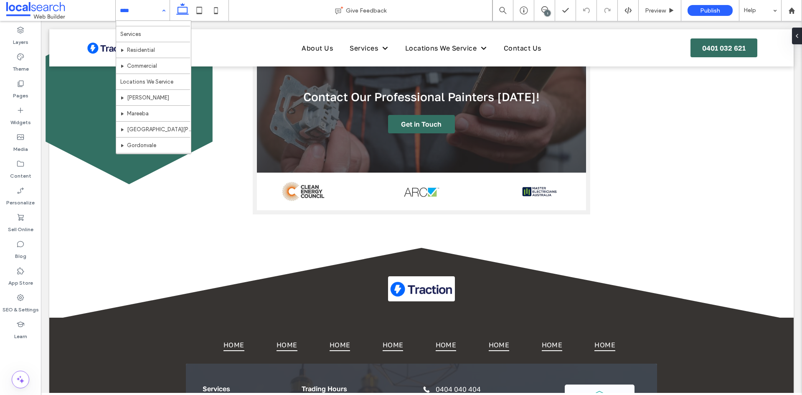
scroll to position [41, 0]
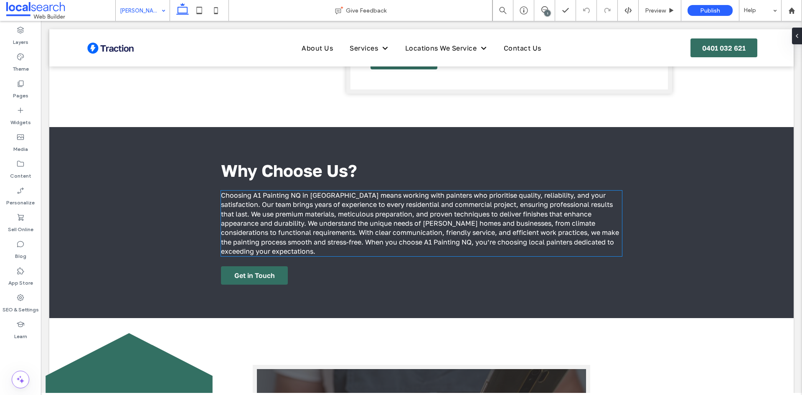
scroll to position [1962, 0]
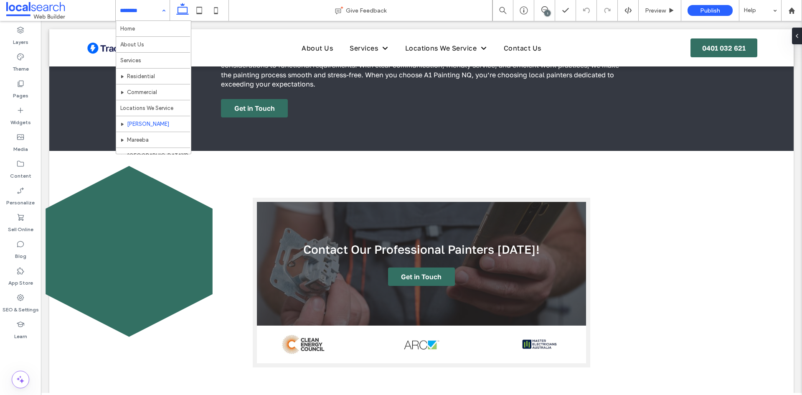
click at [144, 7] on input at bounding box center [140, 10] width 41 height 21
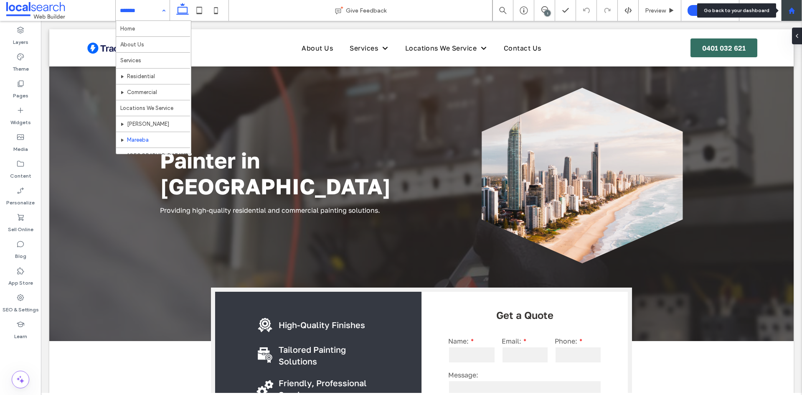
click at [791, 9] on use at bounding box center [791, 10] width 6 height 6
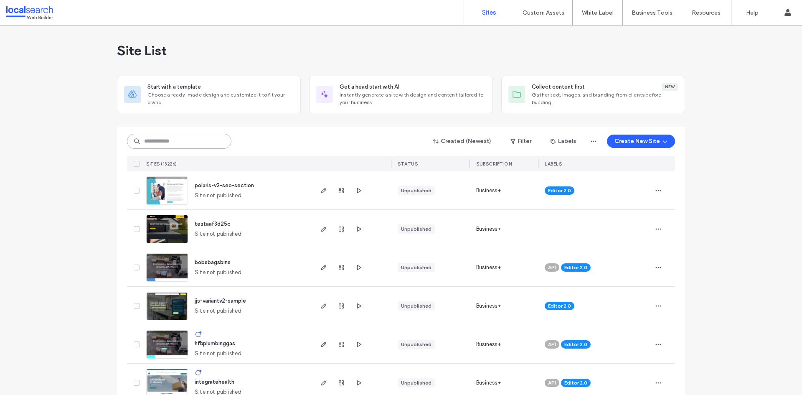
click at [196, 139] on input at bounding box center [179, 141] width 104 height 15
paste input "********"
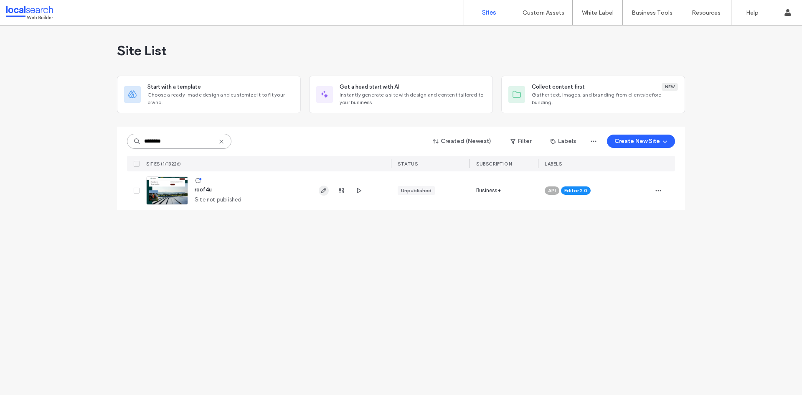
type input "********"
click at [324, 195] on span "button" at bounding box center [324, 190] width 10 height 10
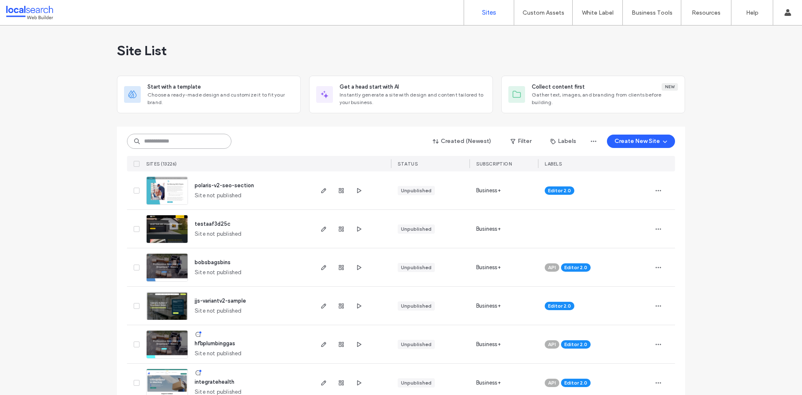
click at [187, 140] on input at bounding box center [179, 141] width 104 height 15
paste input "********"
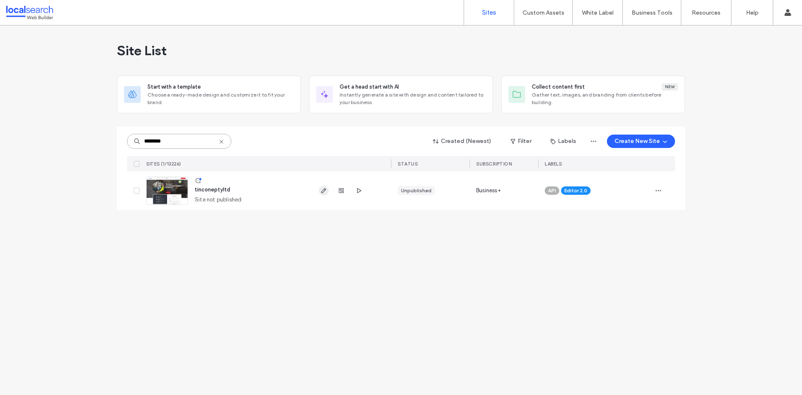
type input "********"
click at [322, 190] on icon "button" at bounding box center [323, 190] width 7 height 7
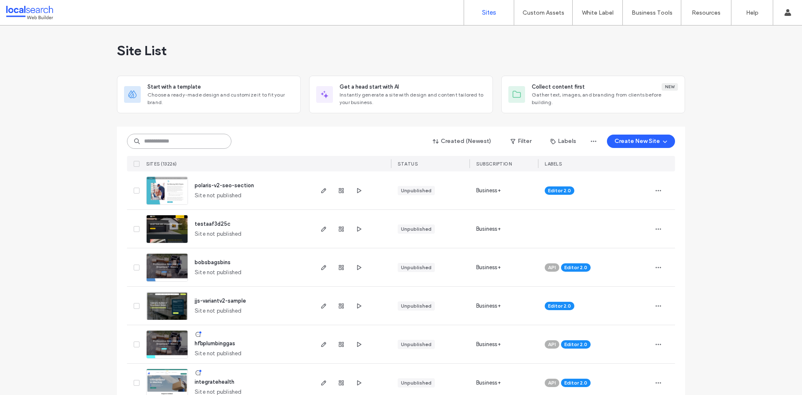
click at [175, 144] on input at bounding box center [179, 141] width 104 height 15
paste input "********"
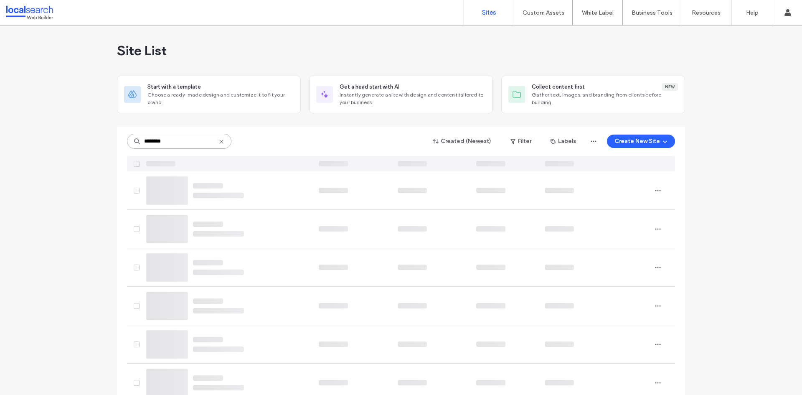
type input "********"
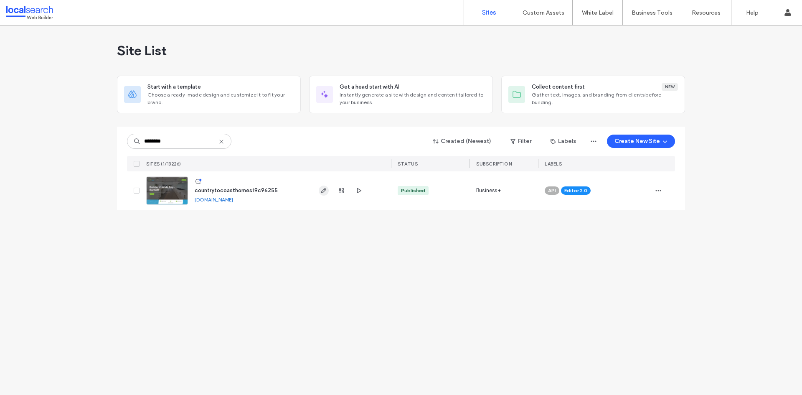
click at [326, 190] on icon "button" at bounding box center [323, 190] width 7 height 7
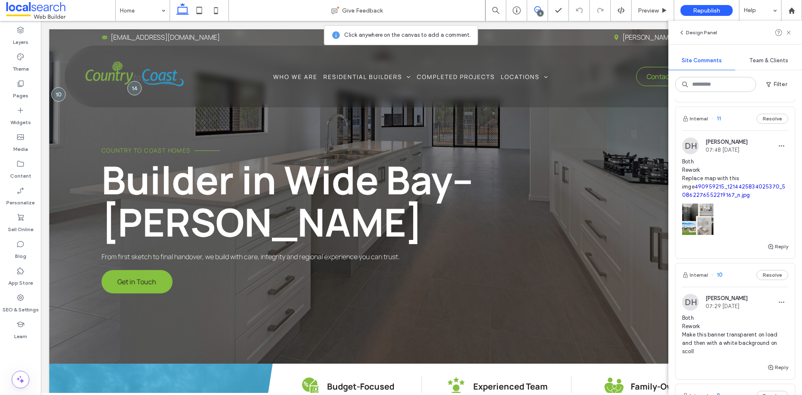
scroll to position [376, 0]
